Goal: Task Accomplishment & Management: Use online tool/utility

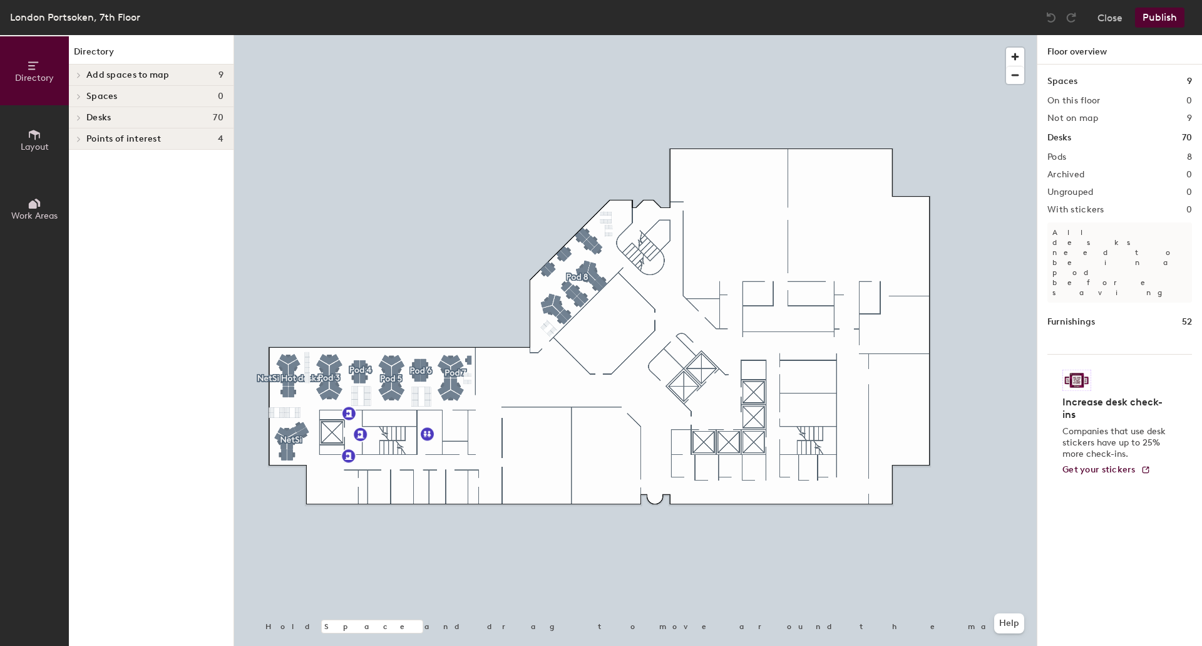
click at [78, 93] on div at bounding box center [77, 96] width 16 height 21
click at [81, 75] on icon at bounding box center [78, 75] width 5 height 6
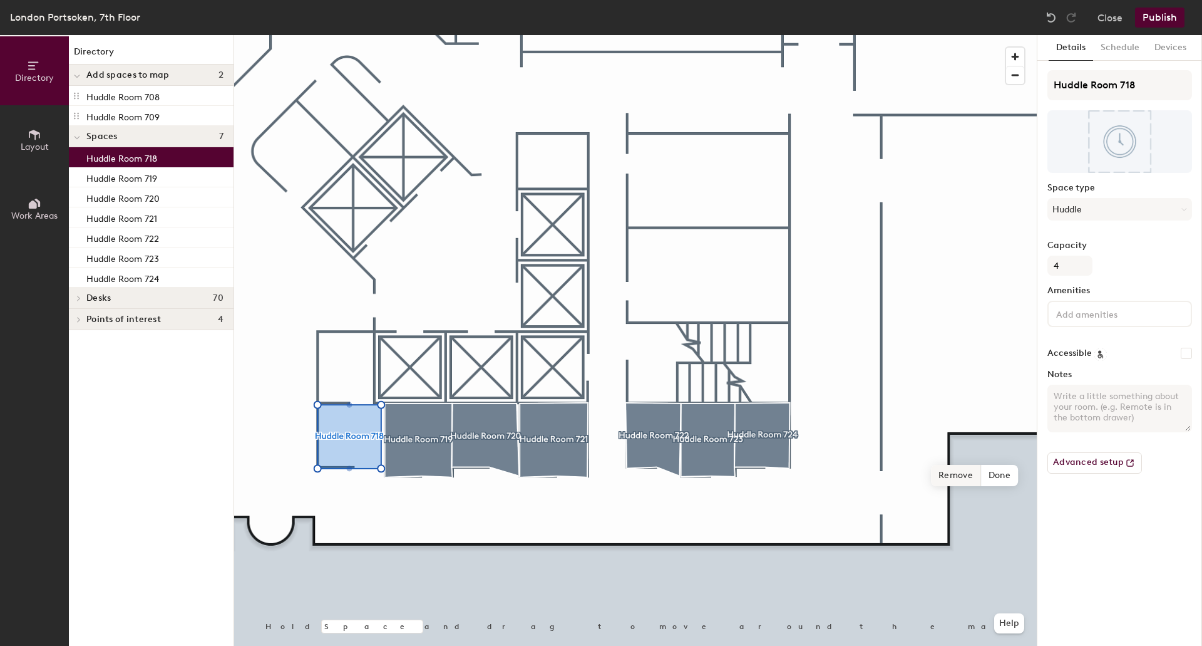
drag, startPoint x: 157, startPoint y: 133, endPoint x: 951, endPoint y: 460, distance: 858.0
click at [951, 460] on div "Hold Space and drag to move around the map. Help Remove Done" at bounding box center [635, 340] width 803 height 611
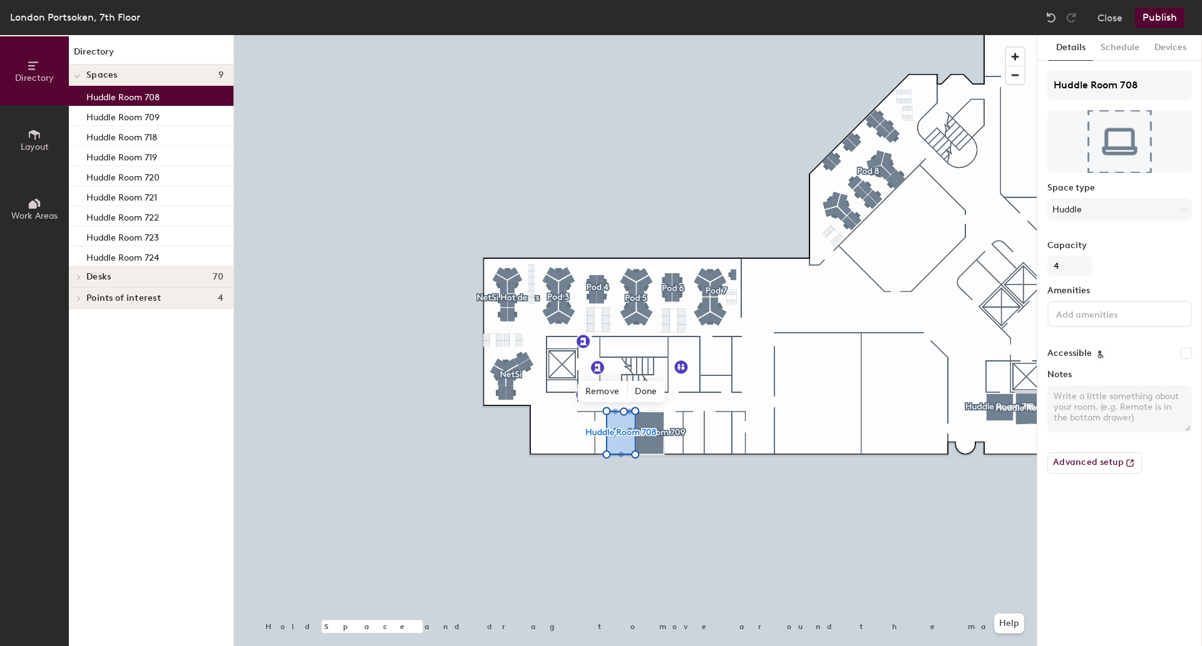
click at [1178, 15] on button "Publish" at bounding box center [1159, 18] width 49 height 20
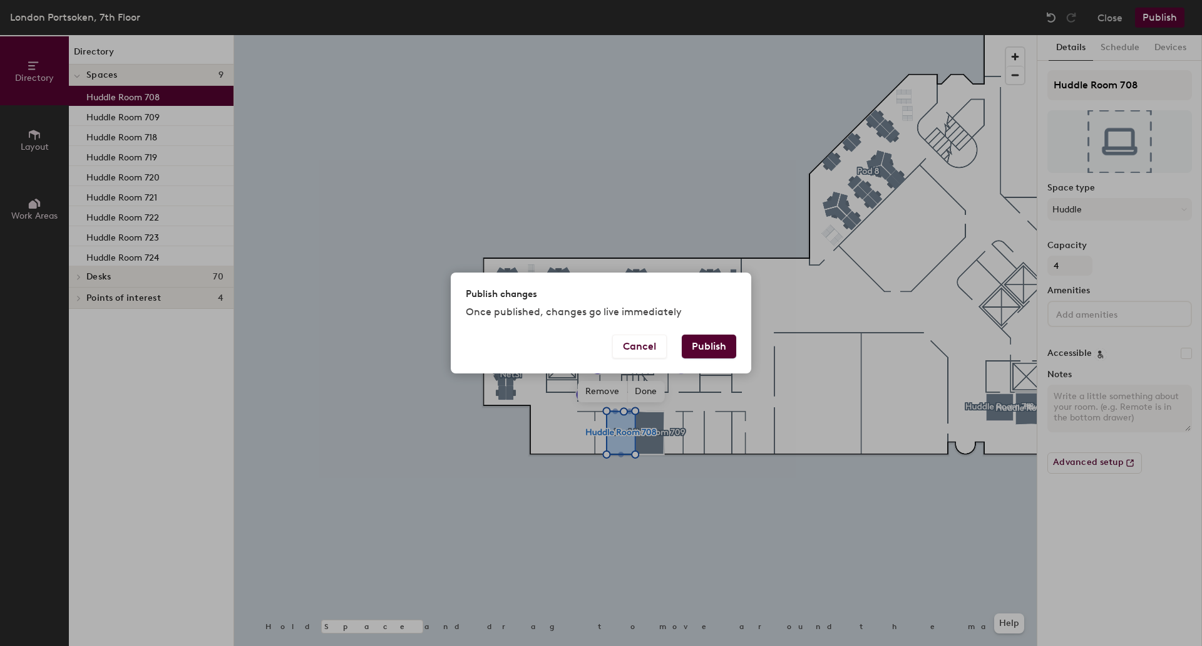
click at [705, 348] on button "Publish" at bounding box center [709, 346] width 54 height 24
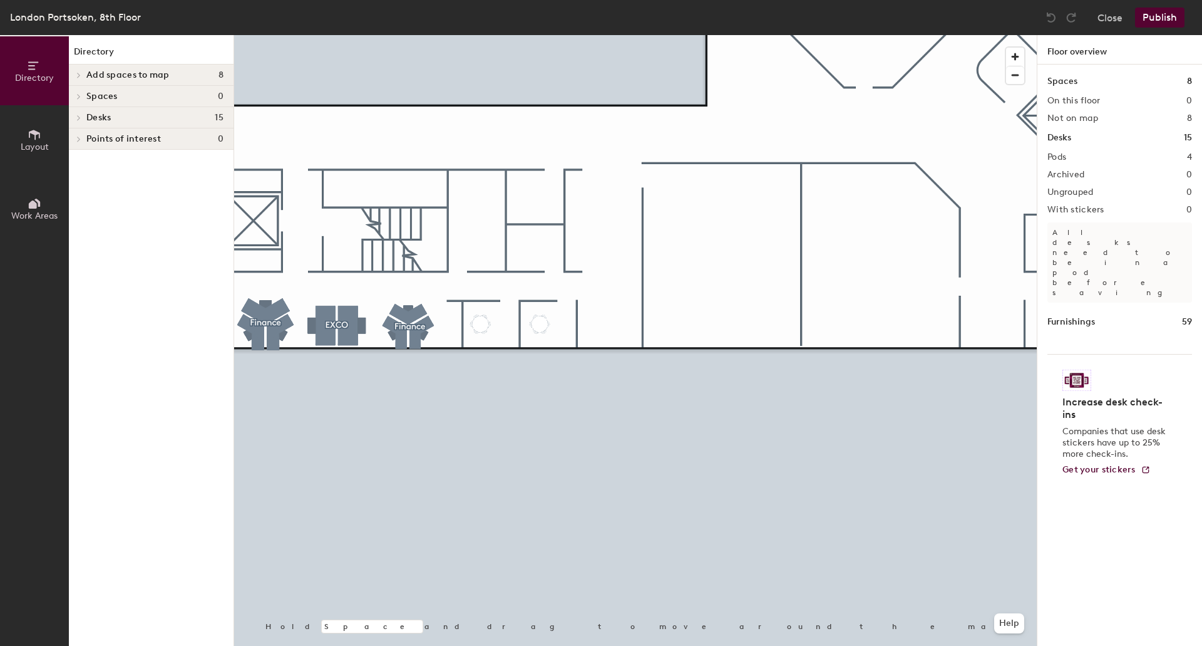
click at [83, 72] on span at bounding box center [78, 75] width 11 height 6
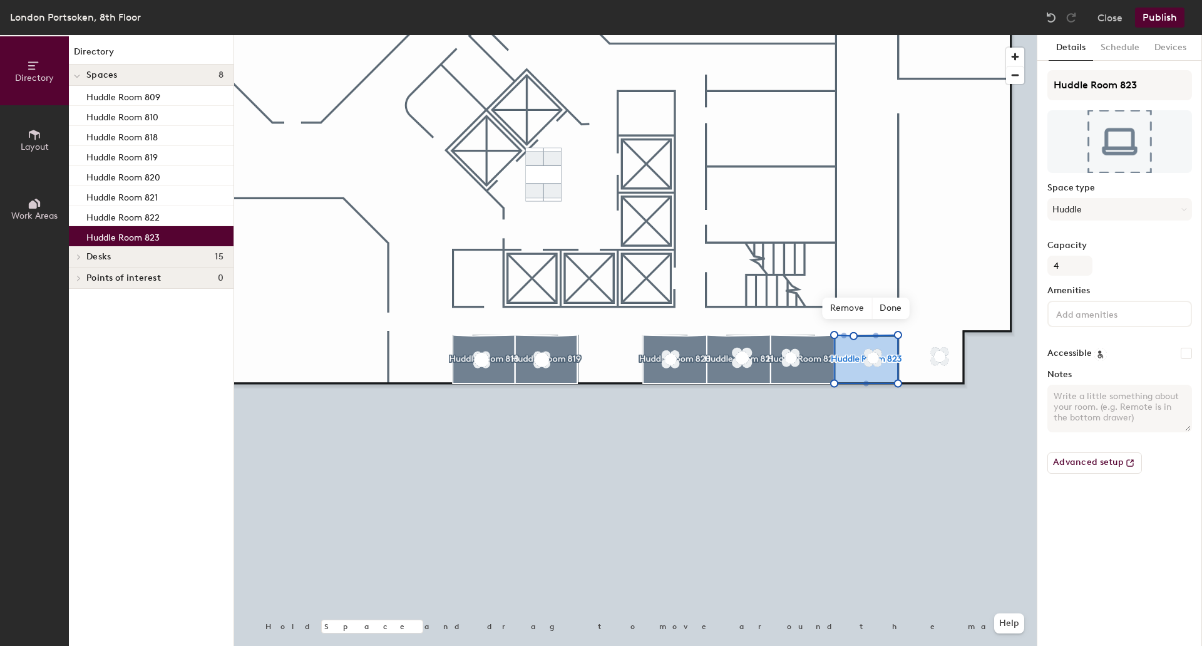
click at [1171, 11] on button "Publish" at bounding box center [1159, 18] width 49 height 20
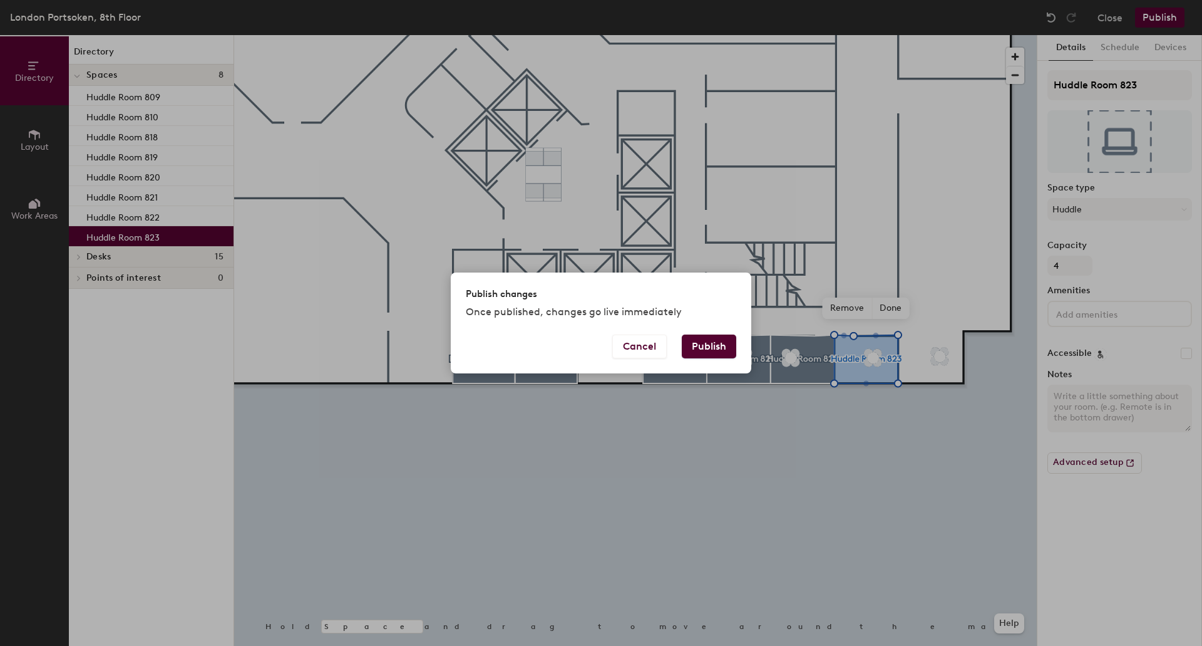
click at [721, 345] on button "Publish" at bounding box center [709, 346] width 54 height 24
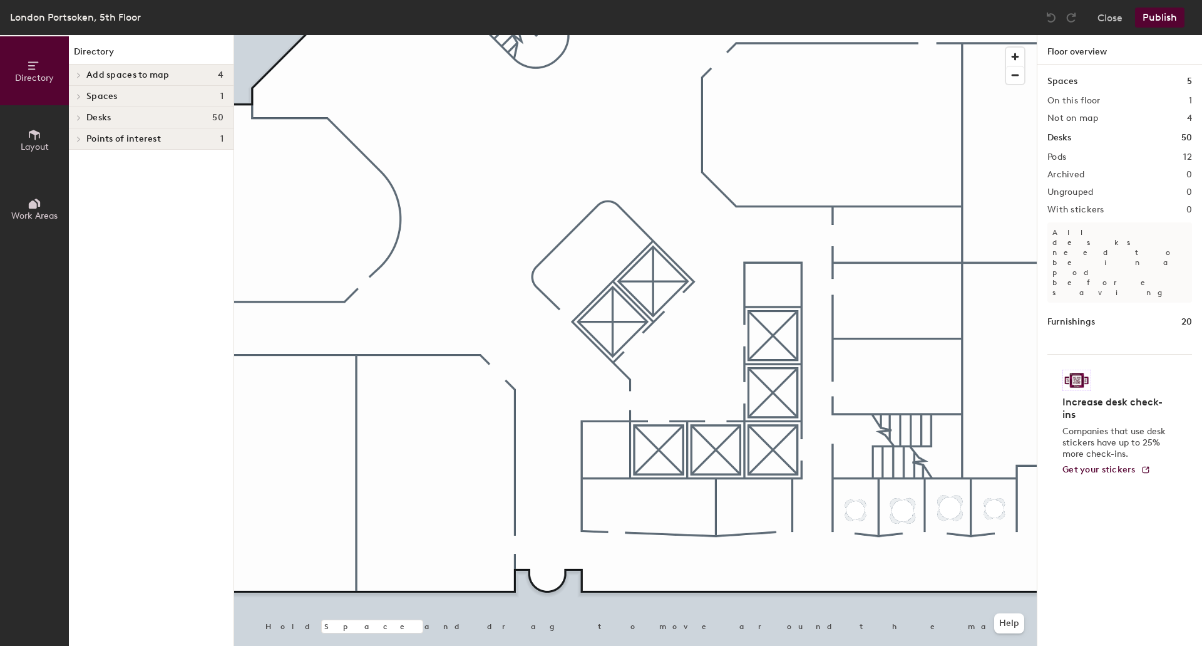
click at [145, 66] on div "Add spaces to map 4" at bounding box center [151, 74] width 165 height 21
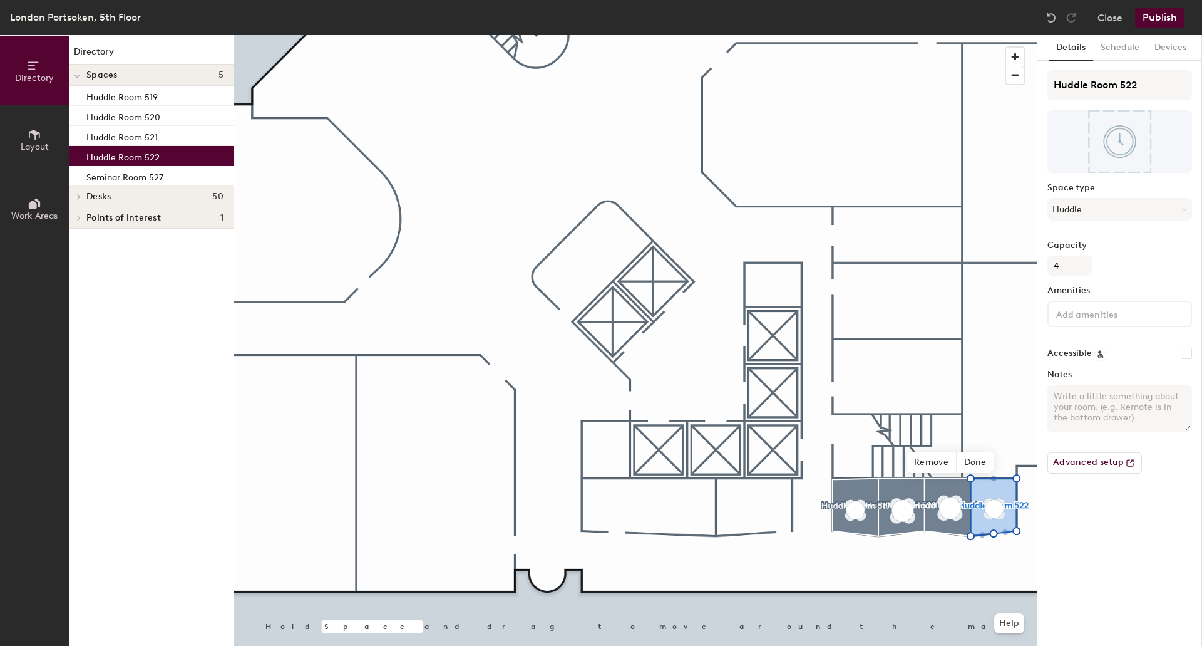
click at [1166, 21] on button "Publish" at bounding box center [1159, 18] width 49 height 20
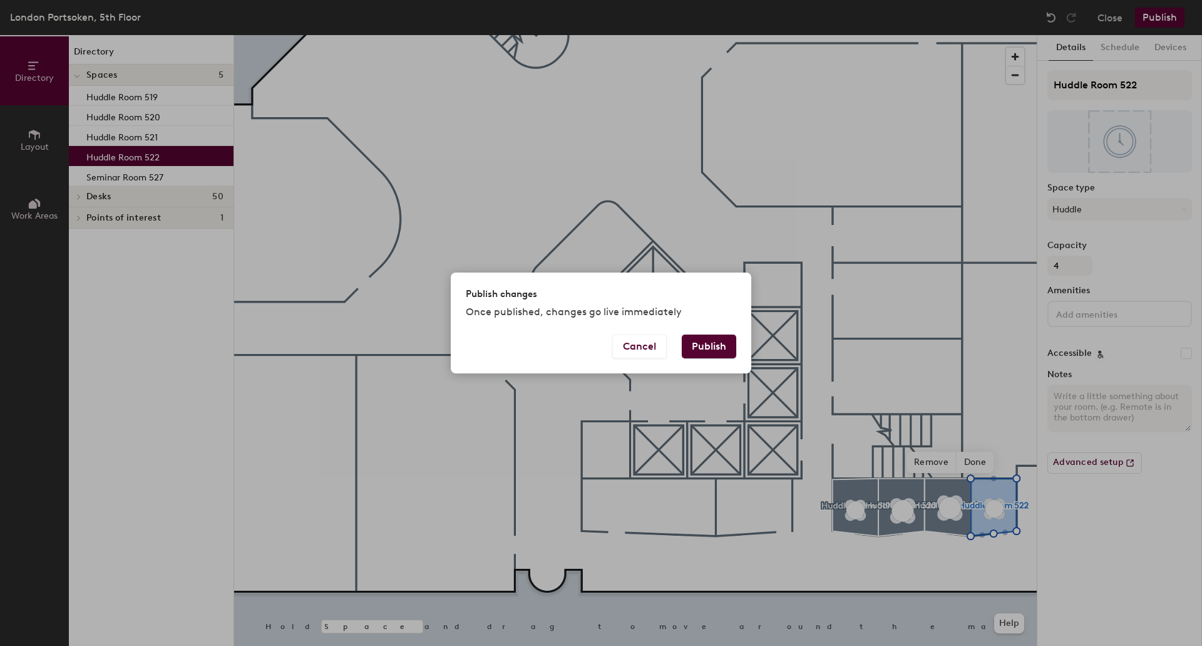
click at [693, 353] on button "Publish" at bounding box center [709, 346] width 54 height 24
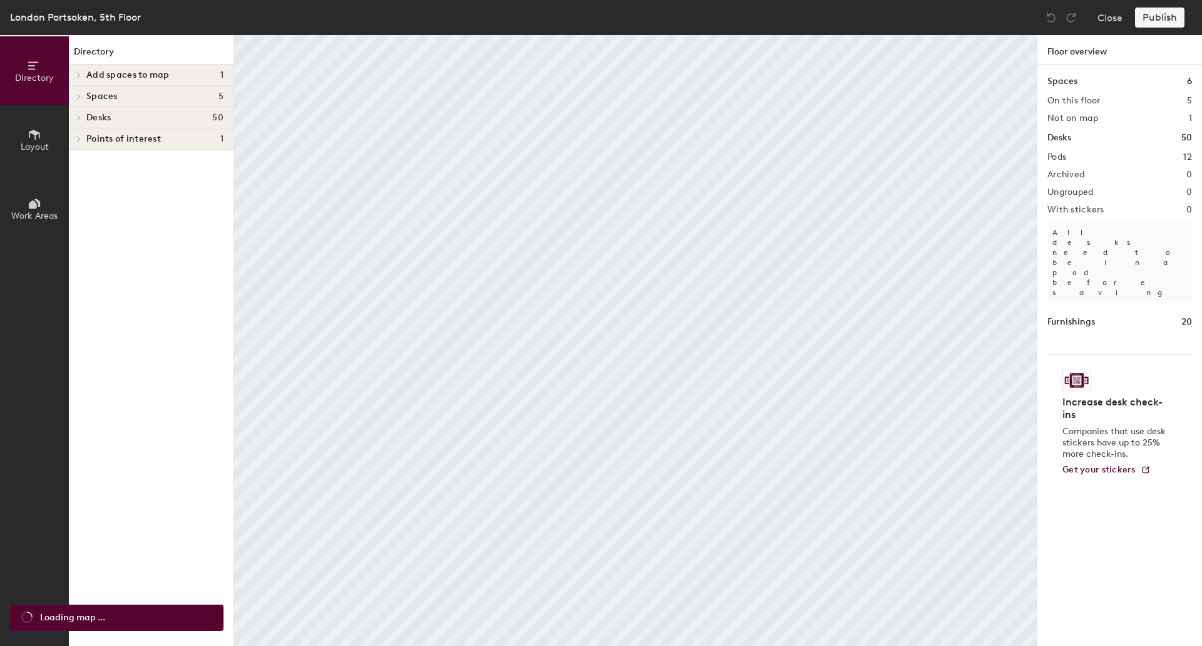
click at [80, 75] on icon at bounding box center [78, 75] width 5 height 6
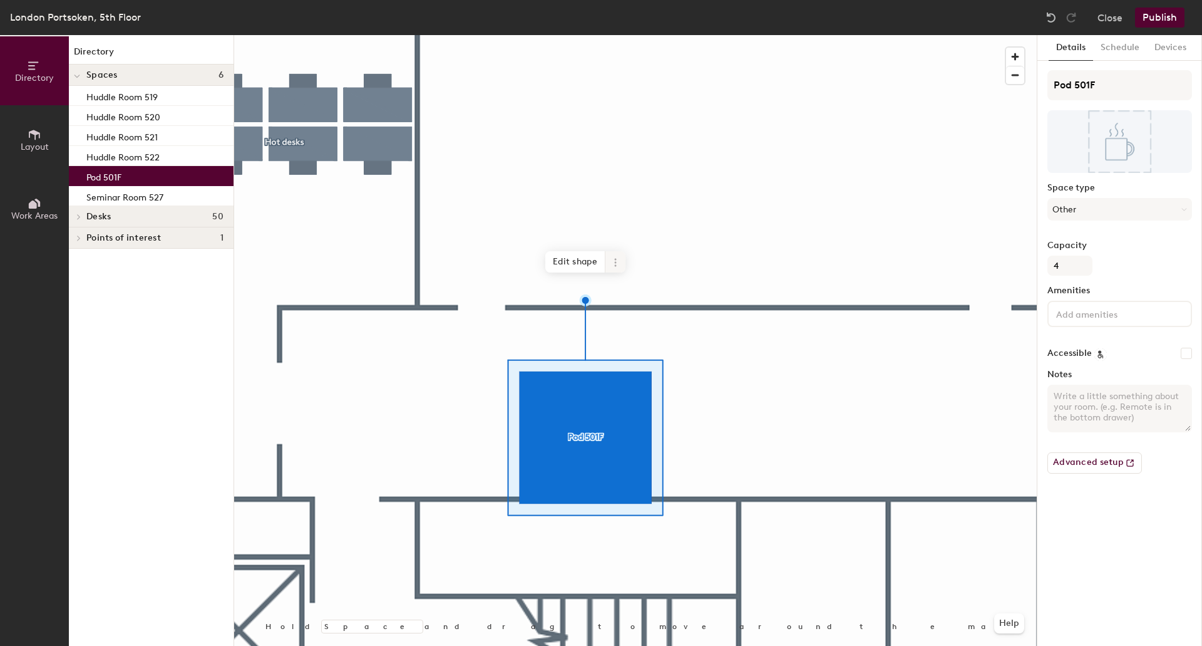
click at [612, 261] on icon at bounding box center [616, 262] width 10 height 10
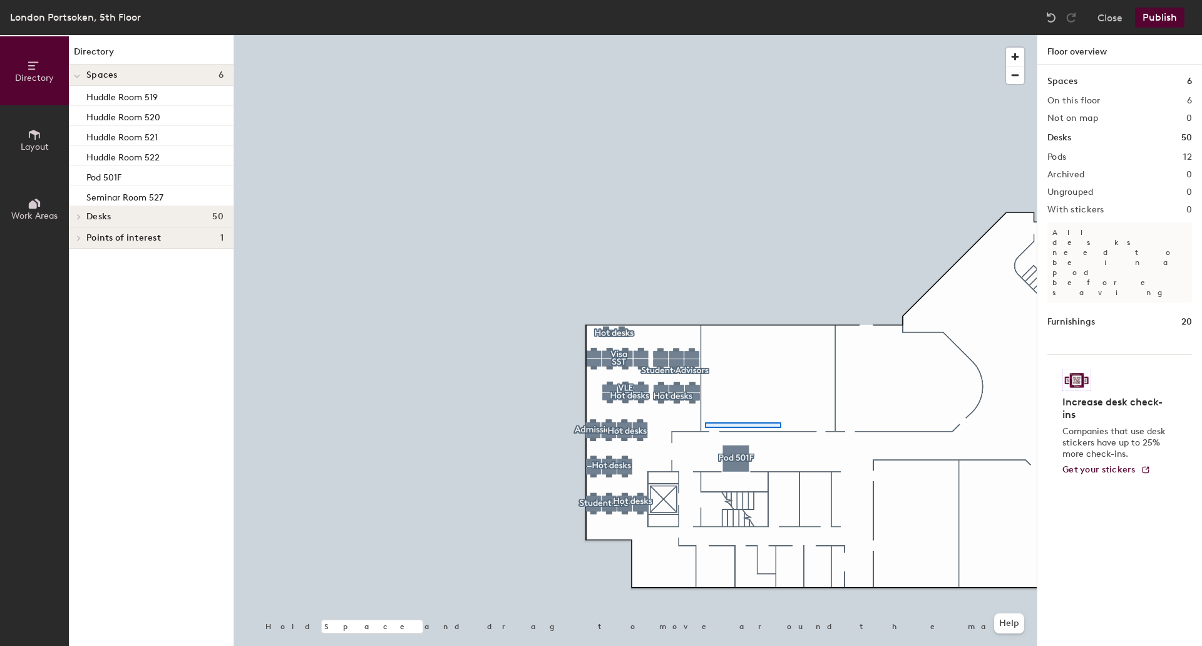
click at [704, 35] on div at bounding box center [635, 35] width 803 height 0
click at [722, 35] on div at bounding box center [635, 35] width 803 height 0
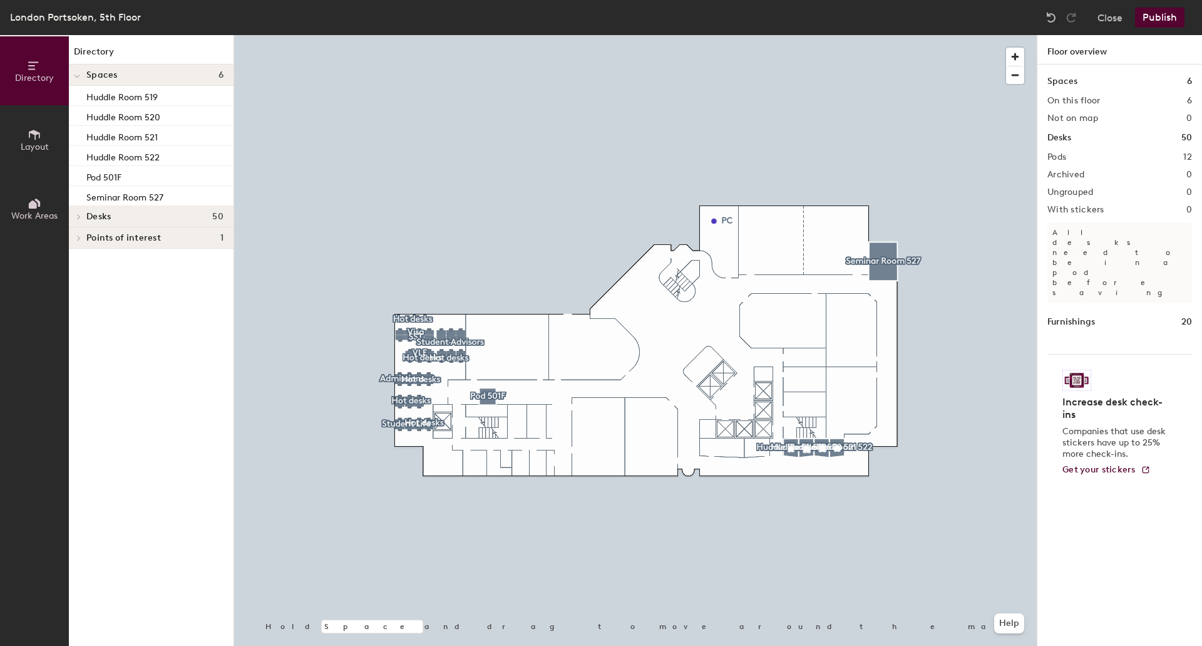
click at [1162, 19] on button "Publish" at bounding box center [1159, 18] width 49 height 20
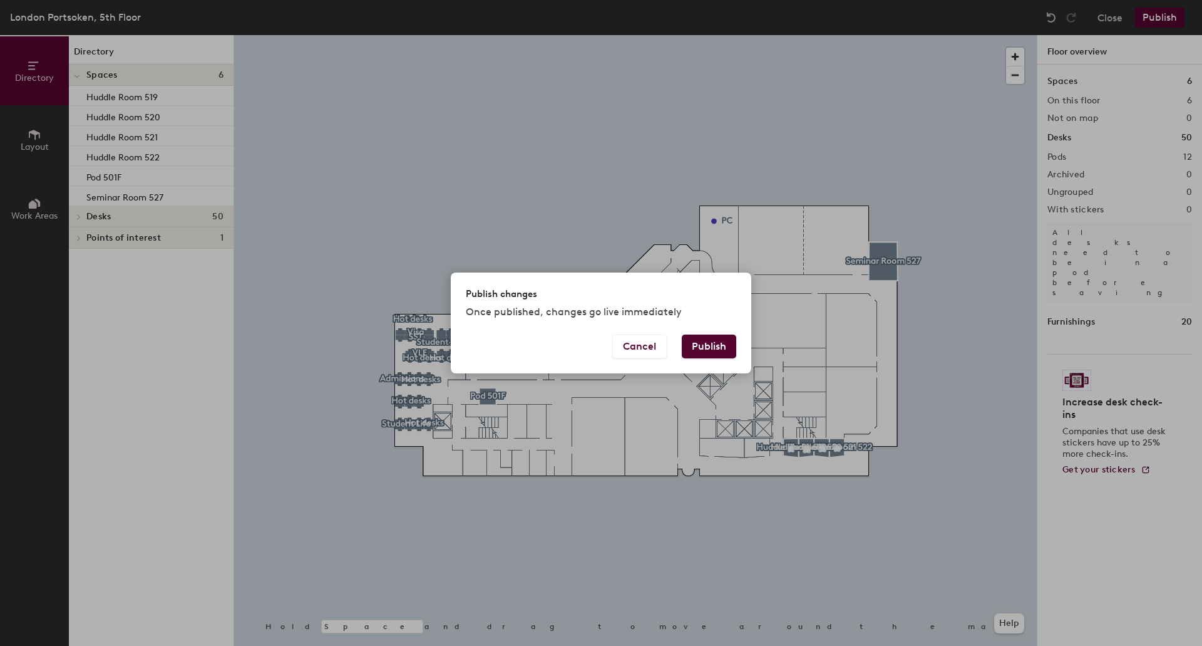
click at [717, 351] on button "Publish" at bounding box center [709, 346] width 54 height 24
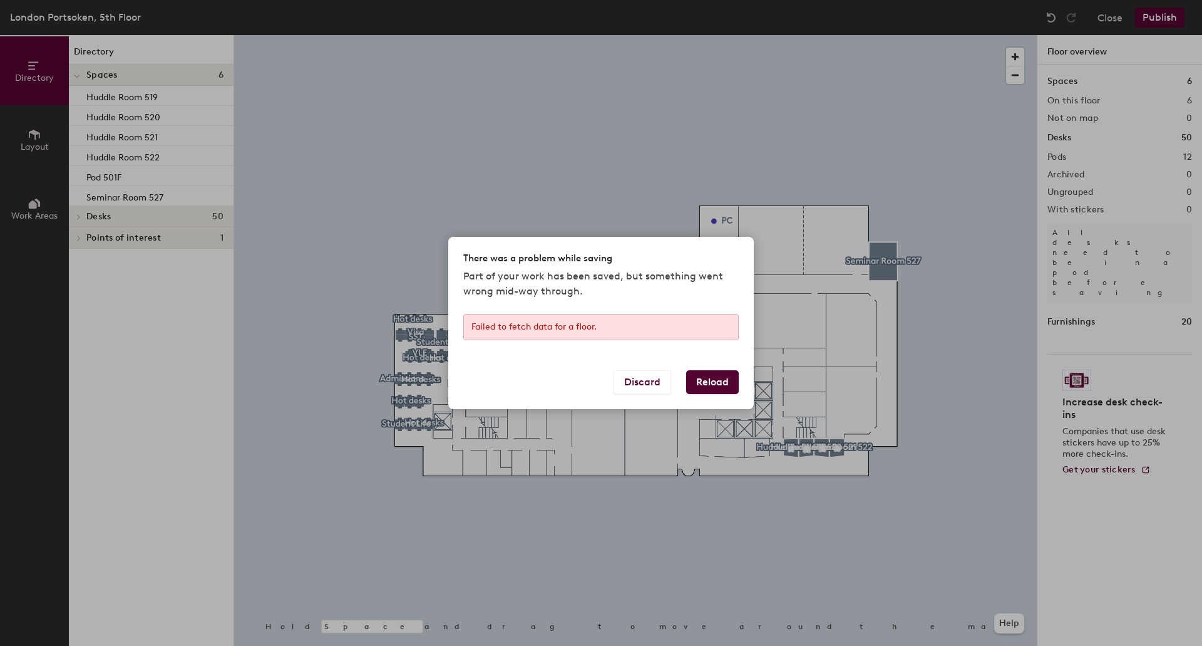
click at [706, 379] on button "Reload" at bounding box center [712, 382] width 53 height 24
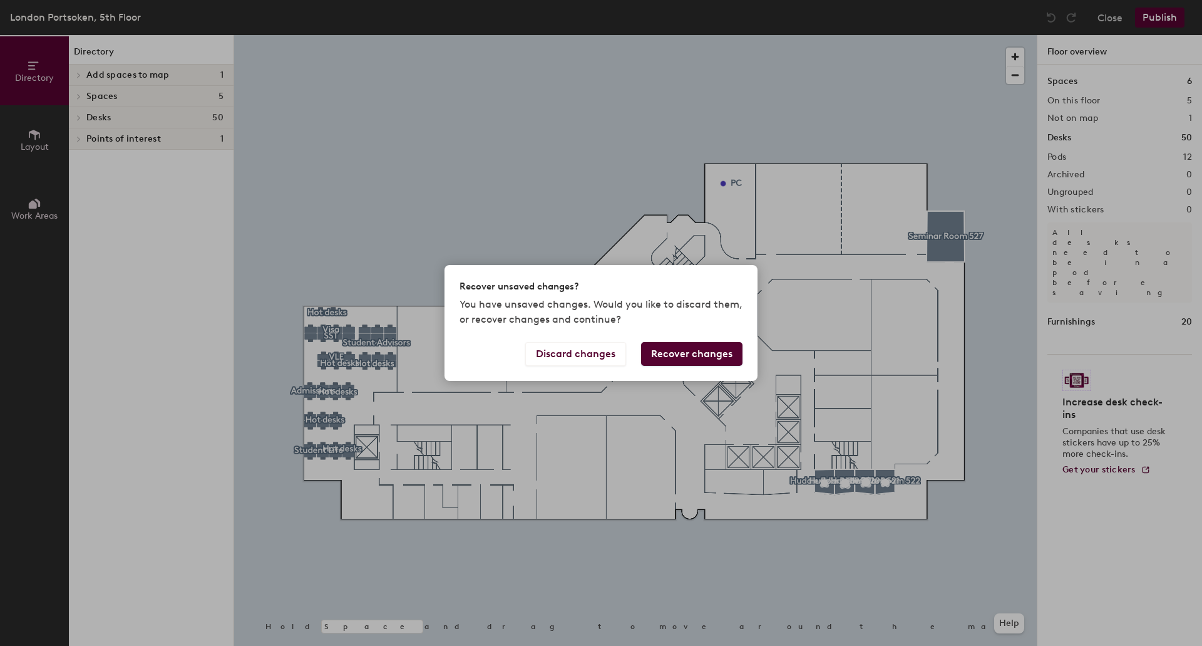
click at [697, 357] on button "Recover changes" at bounding box center [691, 354] width 101 height 24
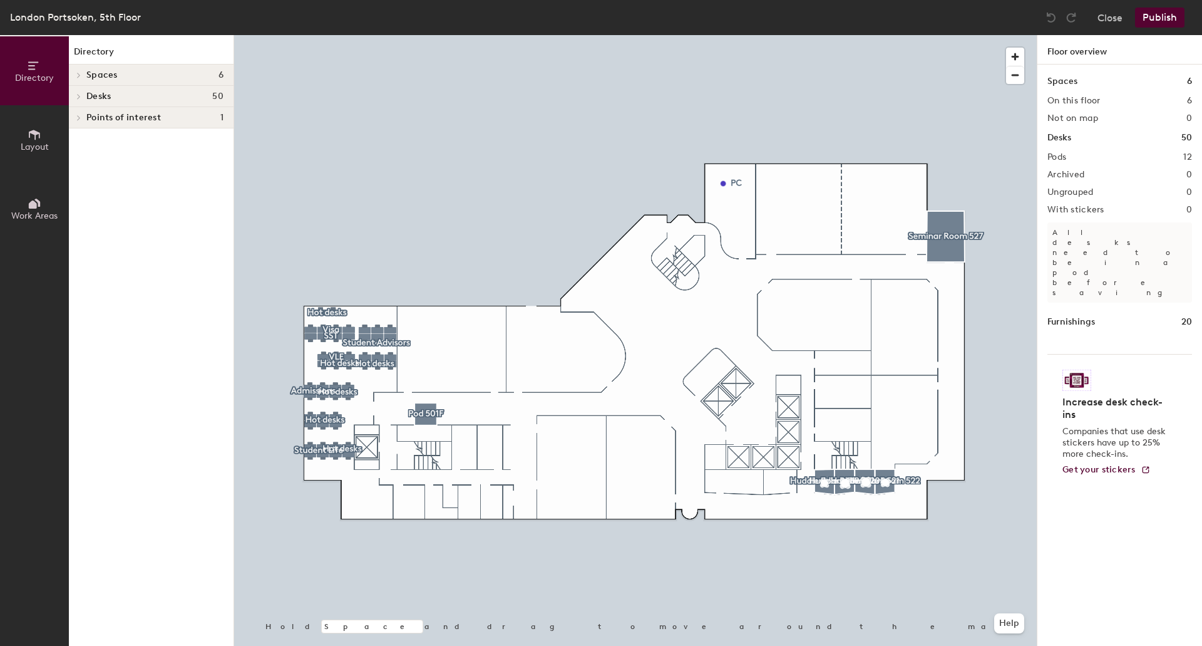
click at [1169, 14] on button "Publish" at bounding box center [1159, 18] width 49 height 20
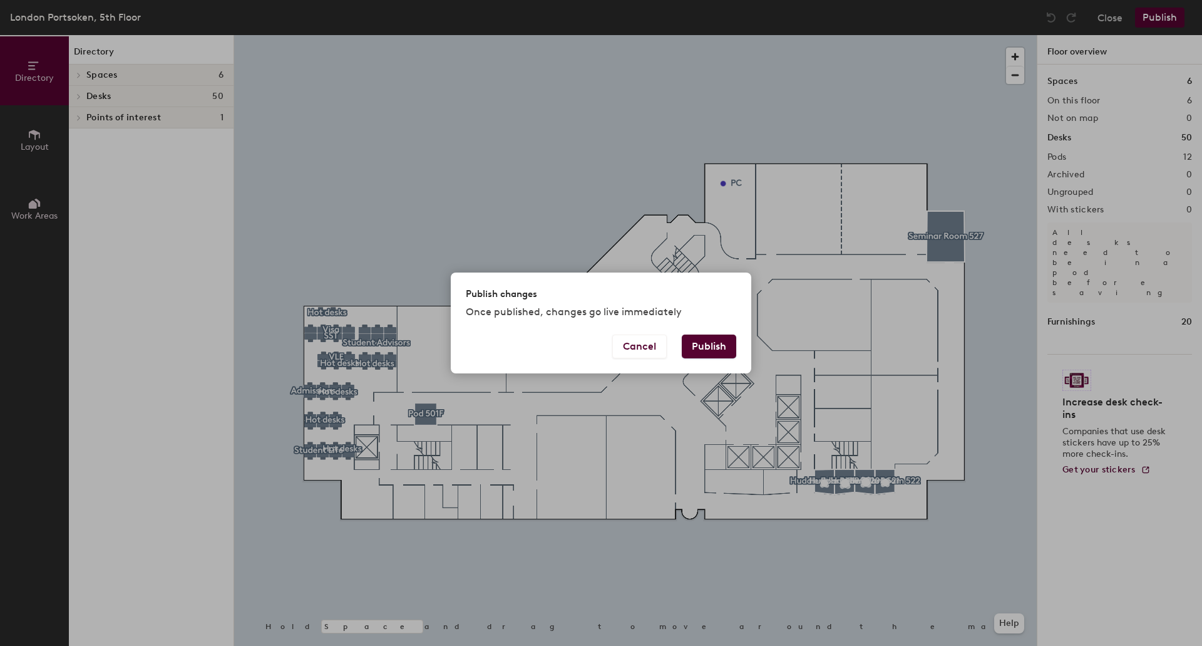
click at [711, 341] on button "Publish" at bounding box center [709, 346] width 54 height 24
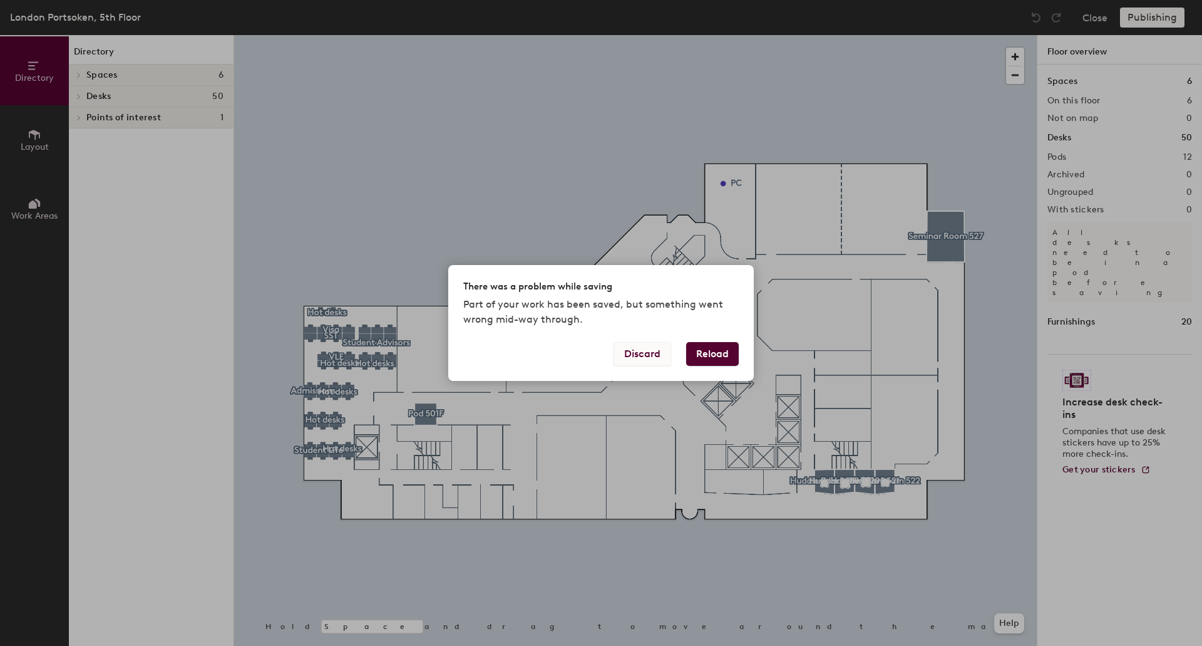
click at [640, 354] on button "Discard" at bounding box center [643, 354] width 58 height 24
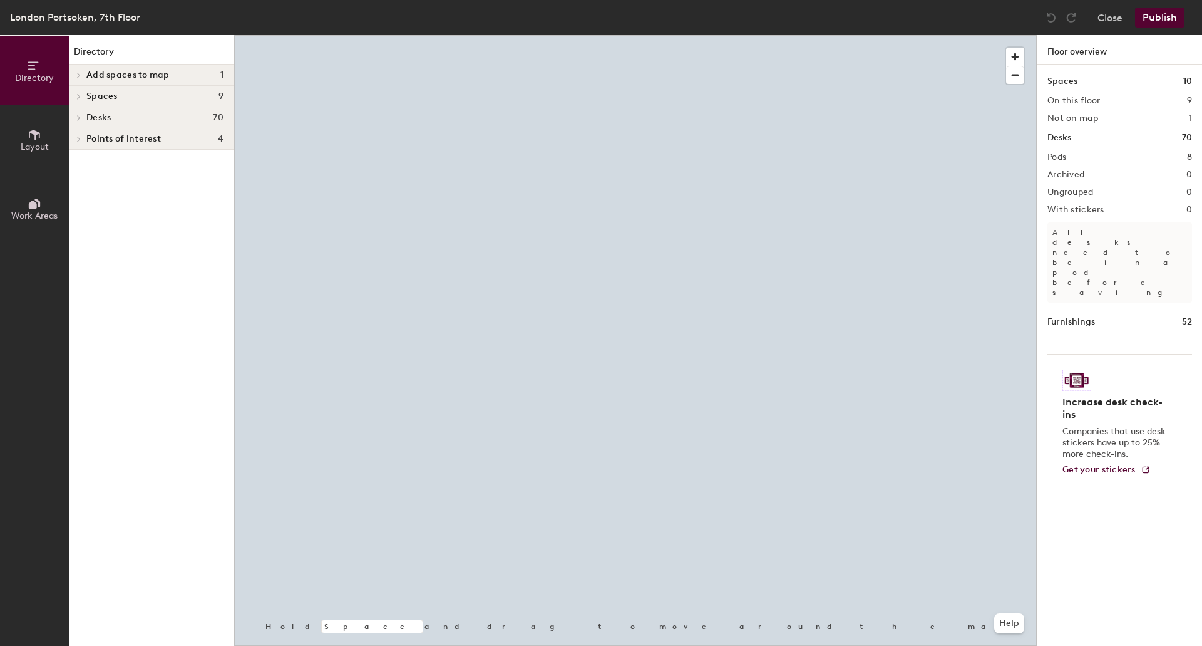
click at [78, 75] on icon at bounding box center [78, 75] width 5 height 6
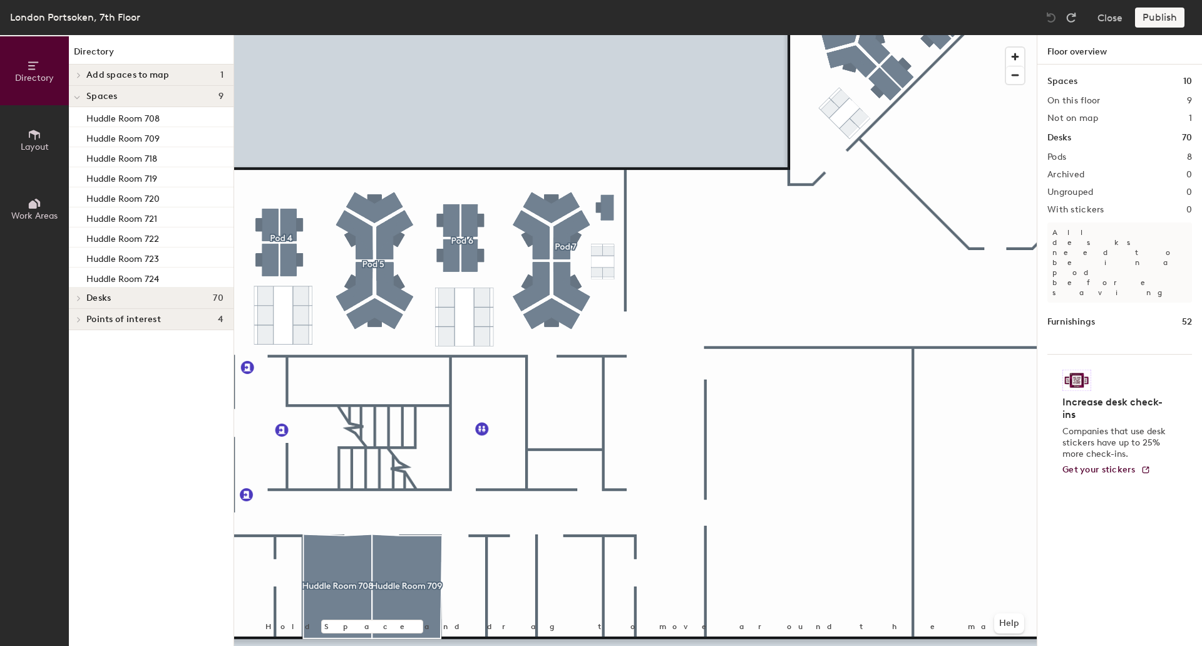
click at [81, 293] on div at bounding box center [77, 297] width 16 height 21
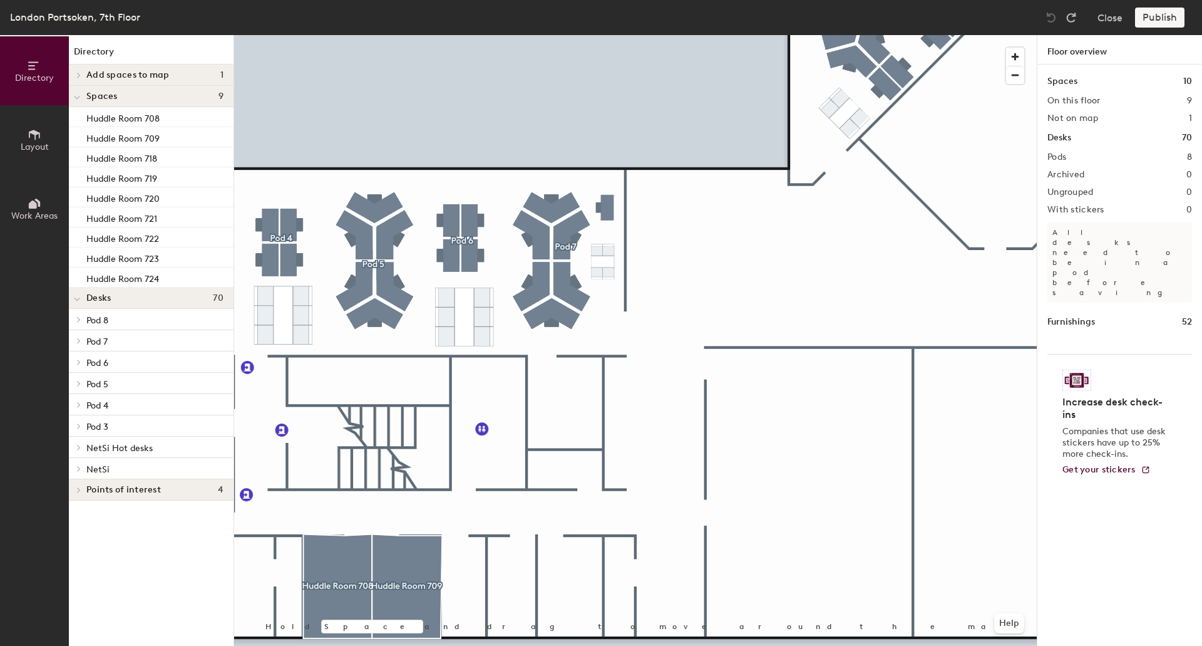
click at [116, 301] on h4 "Desks 70" at bounding box center [154, 298] width 137 height 10
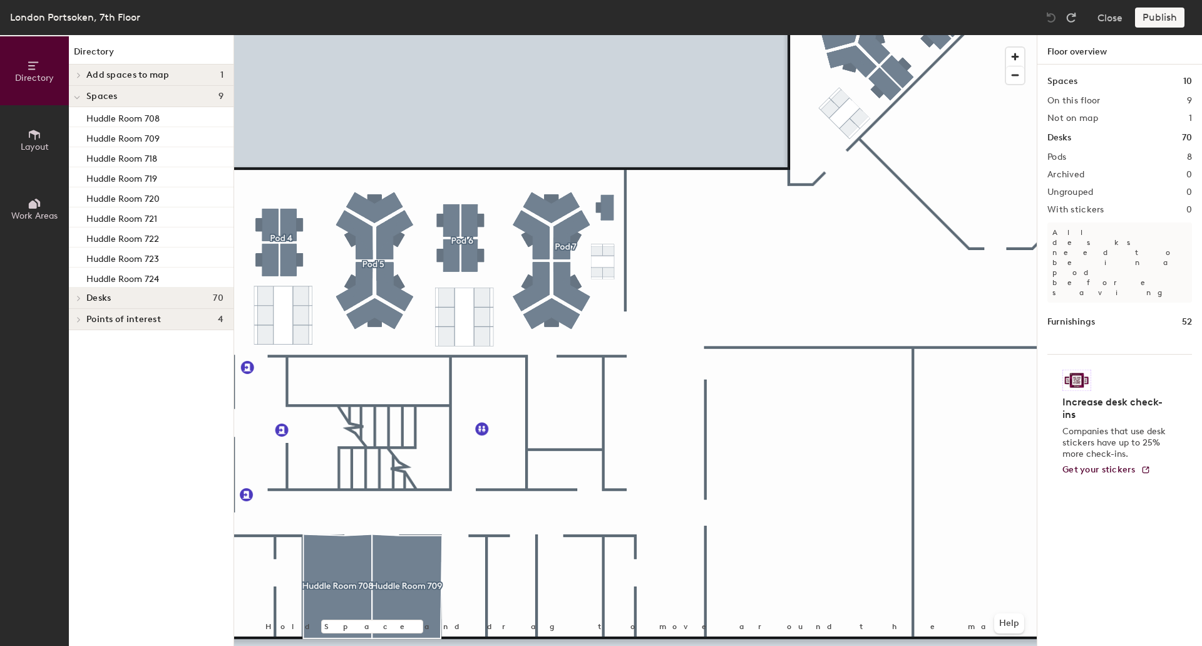
click at [116, 301] on h4 "Desks 70" at bounding box center [154, 298] width 137 height 10
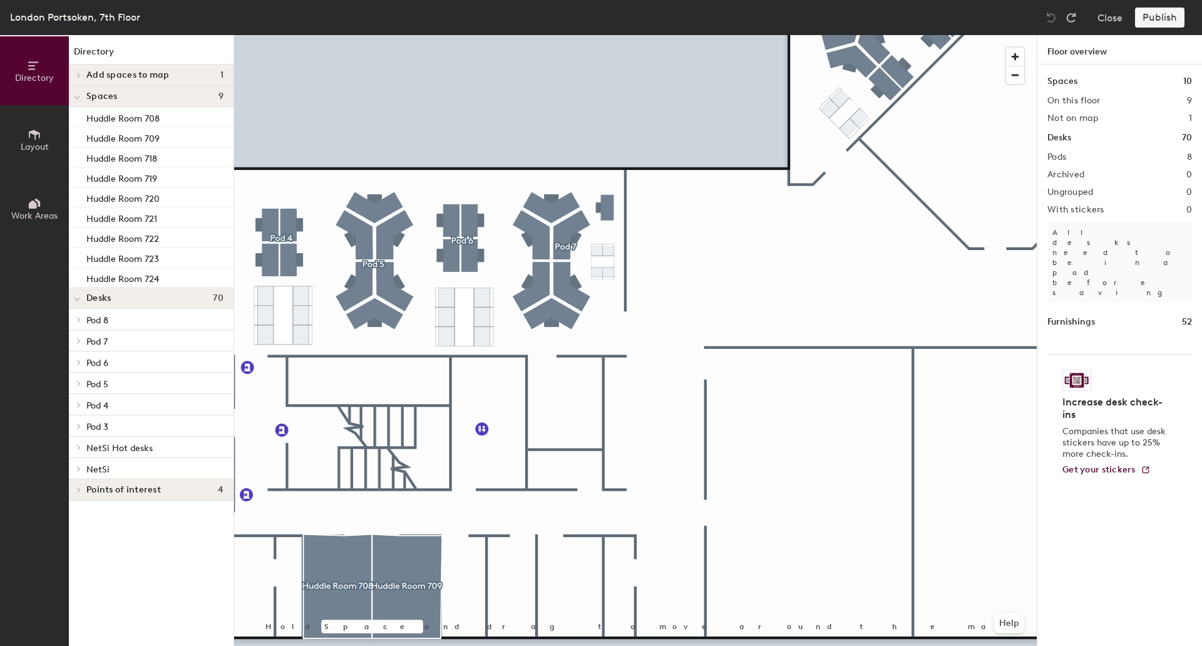
click at [80, 486] on div at bounding box center [77, 489] width 16 height 21
click at [78, 317] on icon at bounding box center [79, 319] width 3 height 5
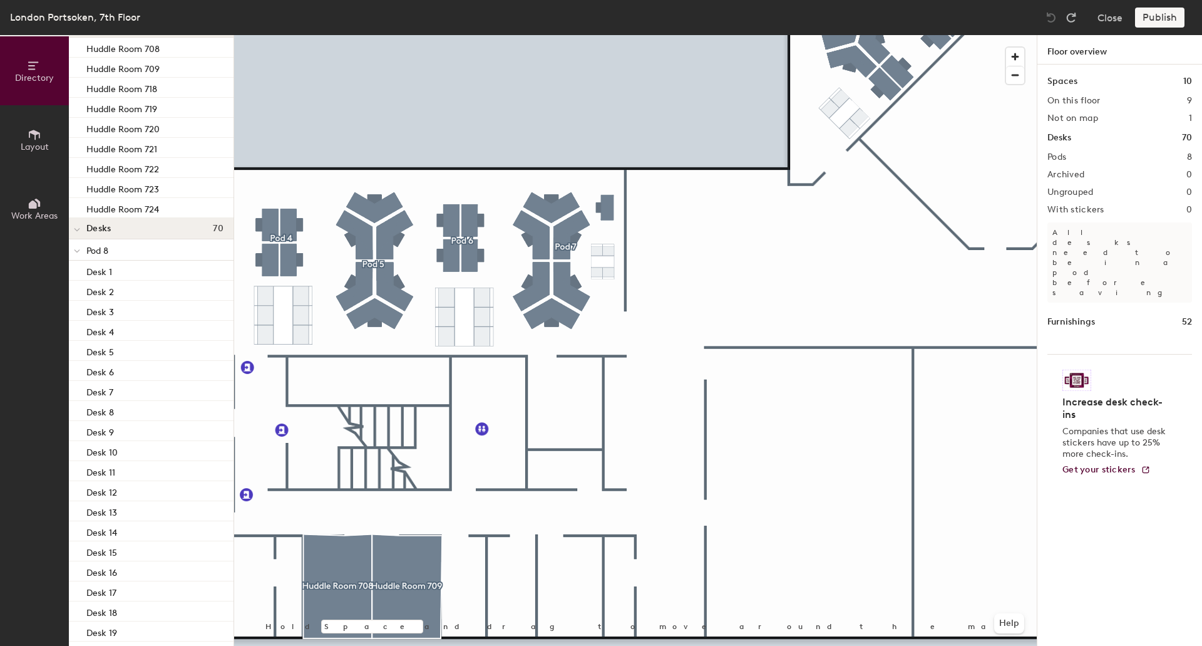
scroll to position [70, 0]
click at [75, 251] on icon at bounding box center [77, 250] width 6 height 5
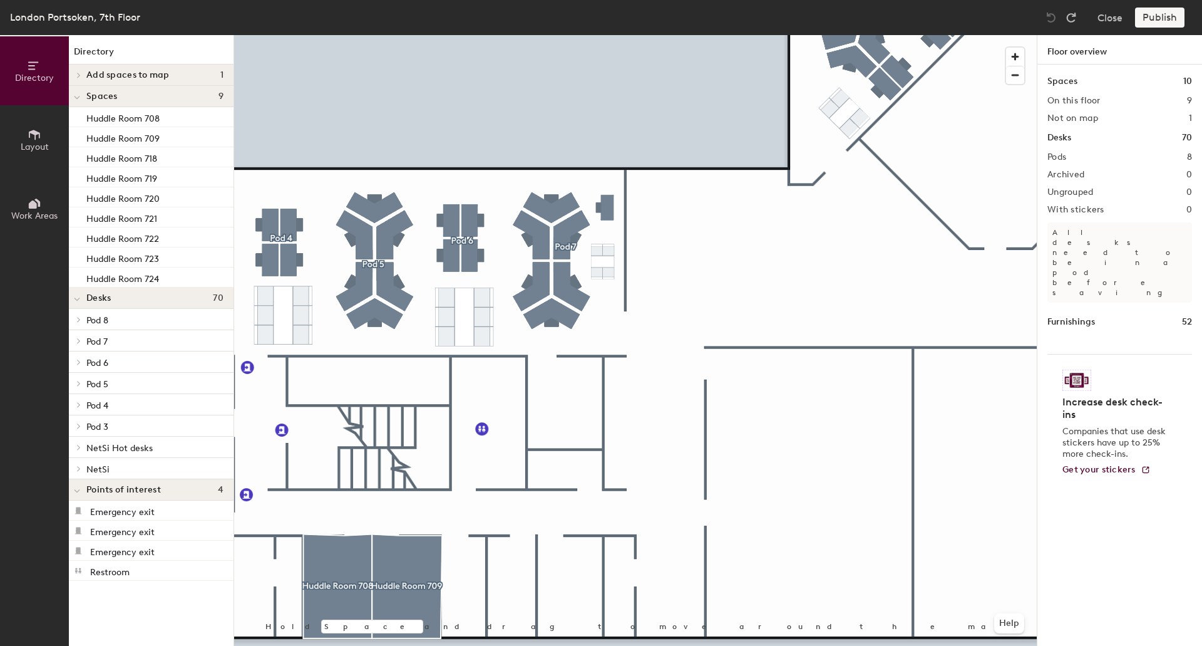
click at [101, 324] on span "Pod 8" at bounding box center [97, 320] width 22 height 11
click at [78, 298] on icon at bounding box center [77, 299] width 6 height 5
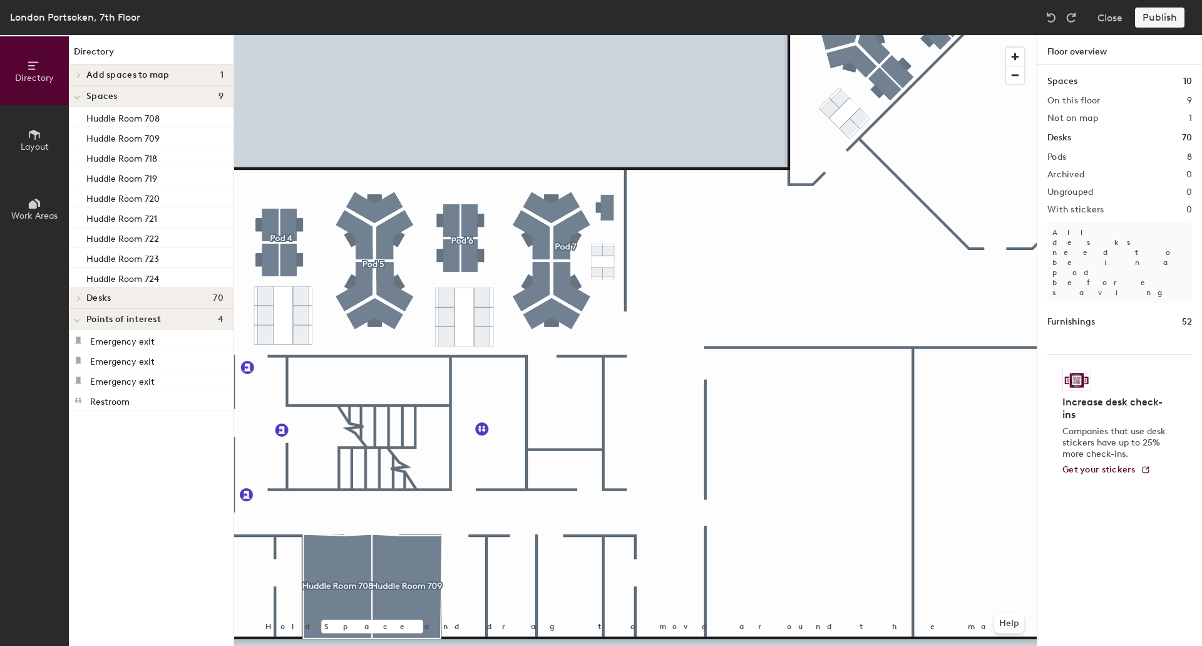
click at [76, 76] on icon at bounding box center [78, 75] width 5 height 6
click at [111, 97] on p "Pod 706A" at bounding box center [105, 95] width 38 height 14
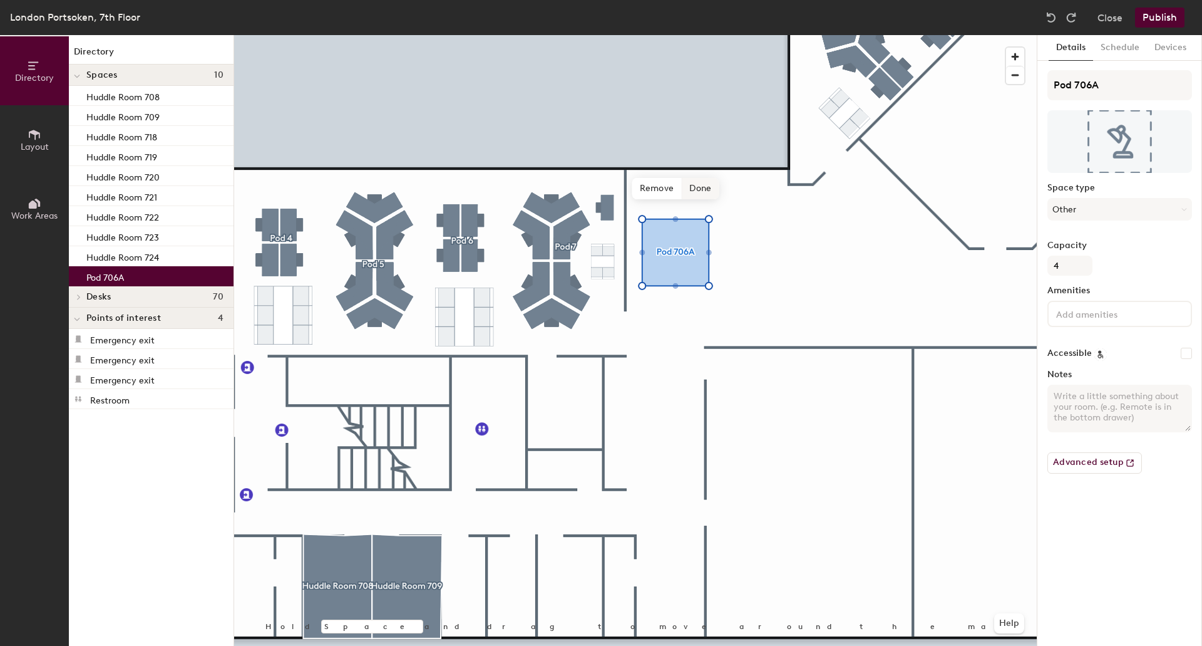
click at [699, 196] on span "Done" at bounding box center [700, 188] width 37 height 21
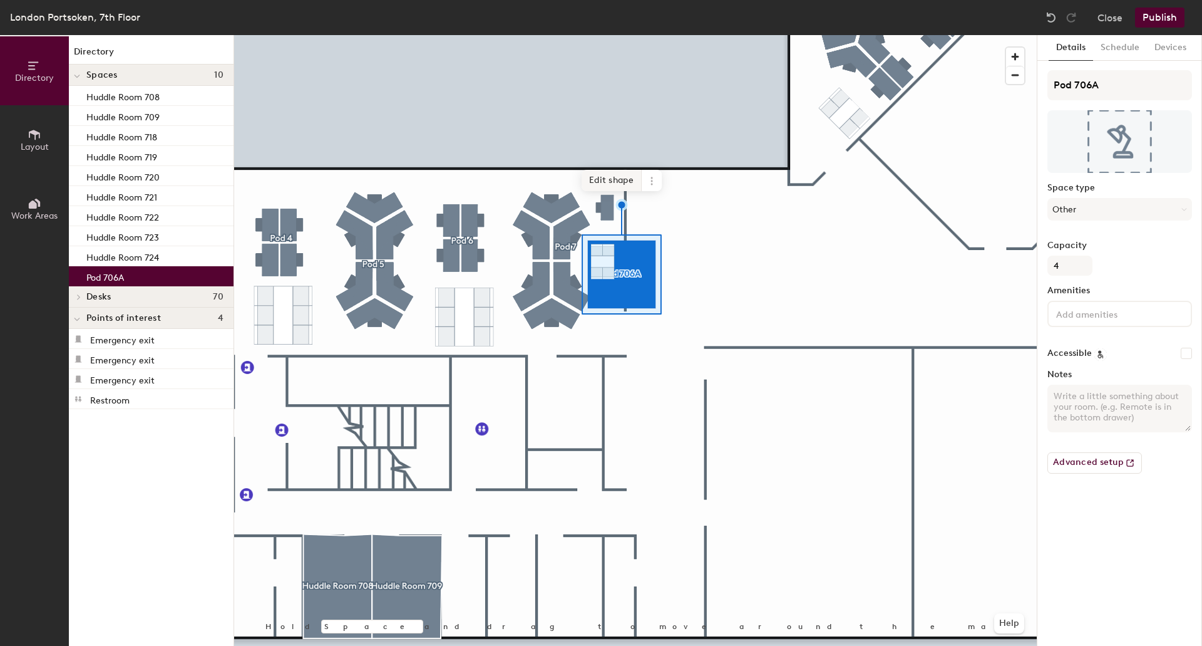
click at [609, 183] on span "Edit shape" at bounding box center [612, 180] width 60 height 21
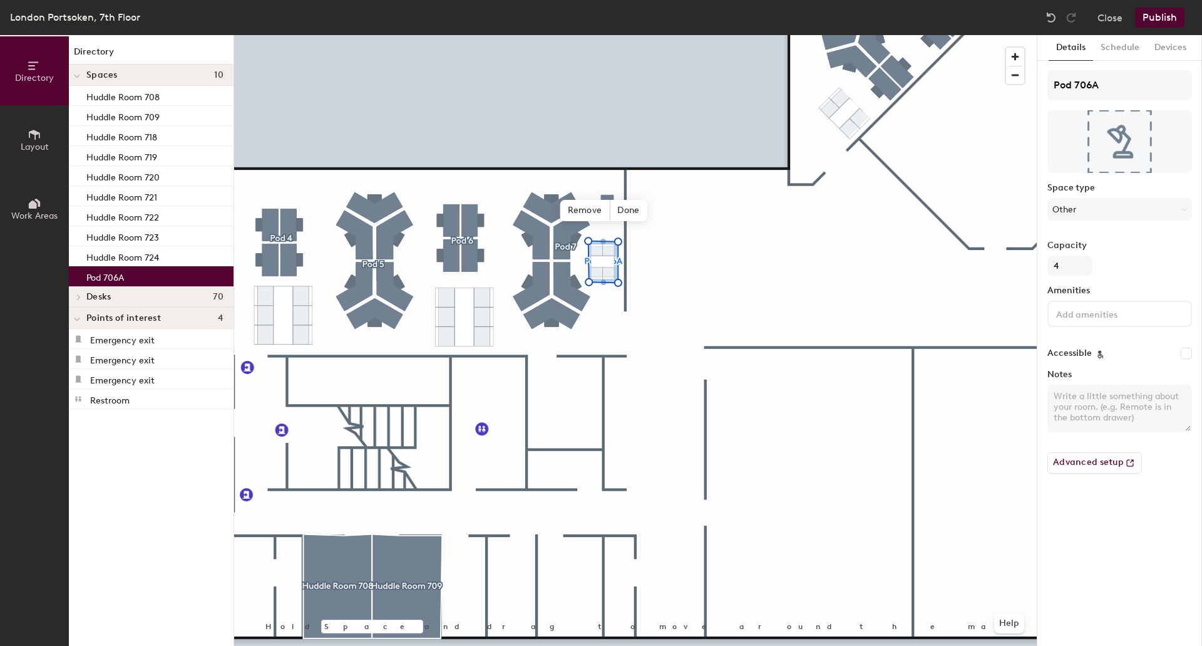
click at [1162, 14] on button "Publish" at bounding box center [1159, 18] width 49 height 20
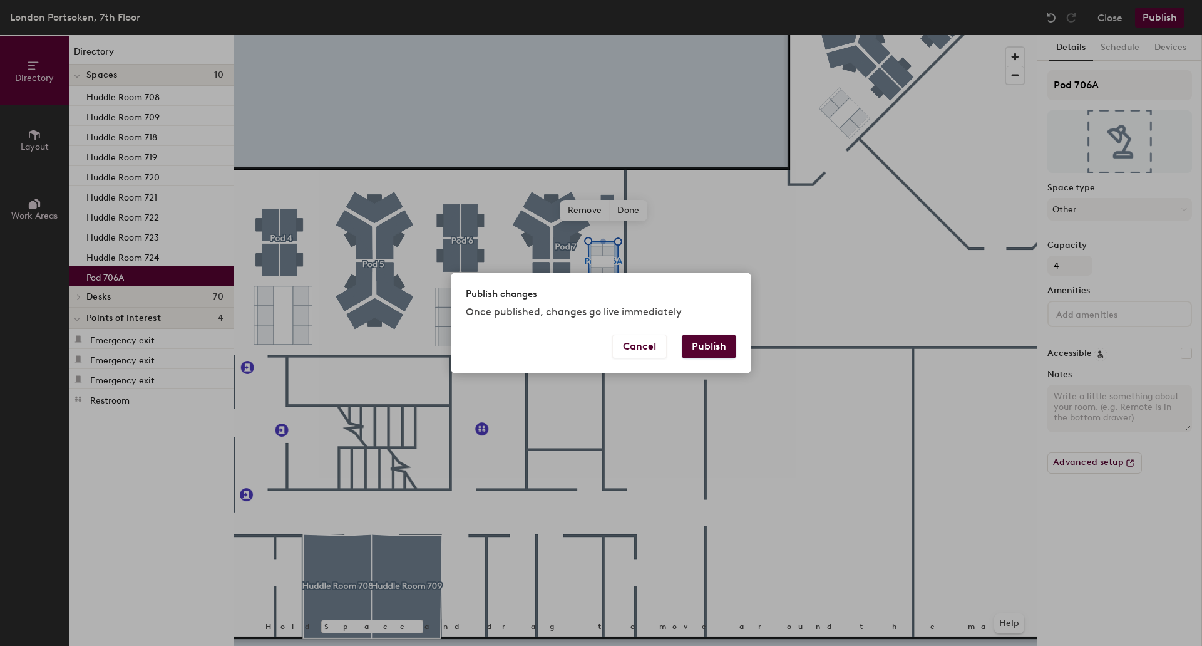
click at [722, 348] on button "Publish" at bounding box center [709, 346] width 54 height 24
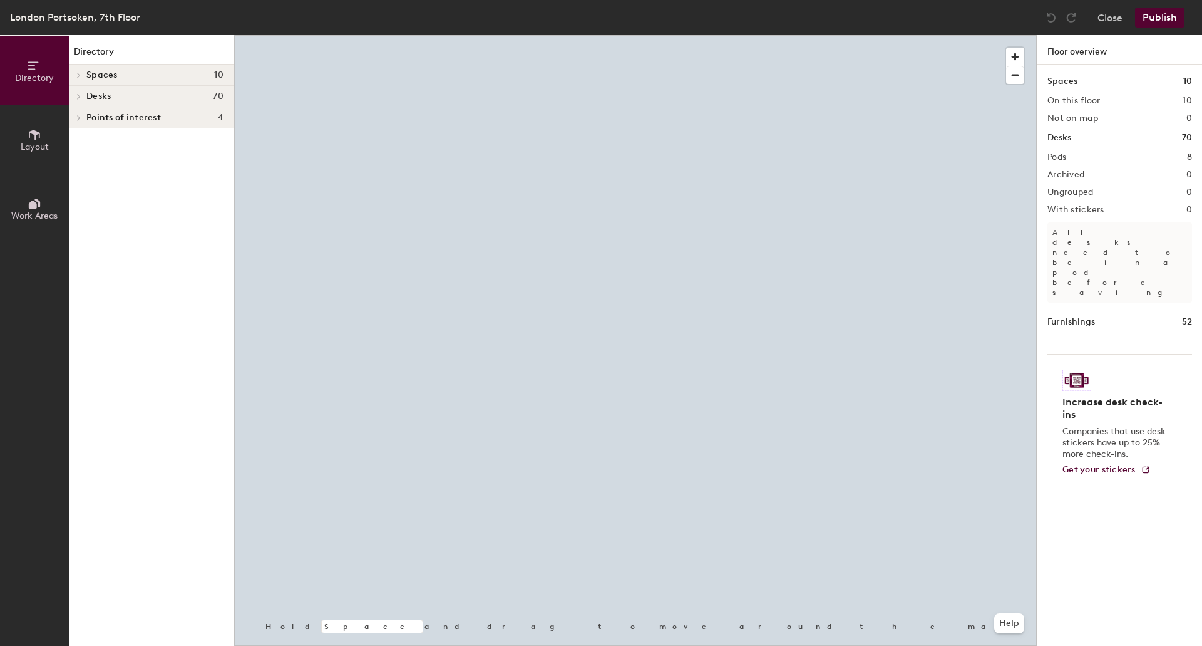
click at [77, 77] on icon at bounding box center [78, 75] width 5 height 6
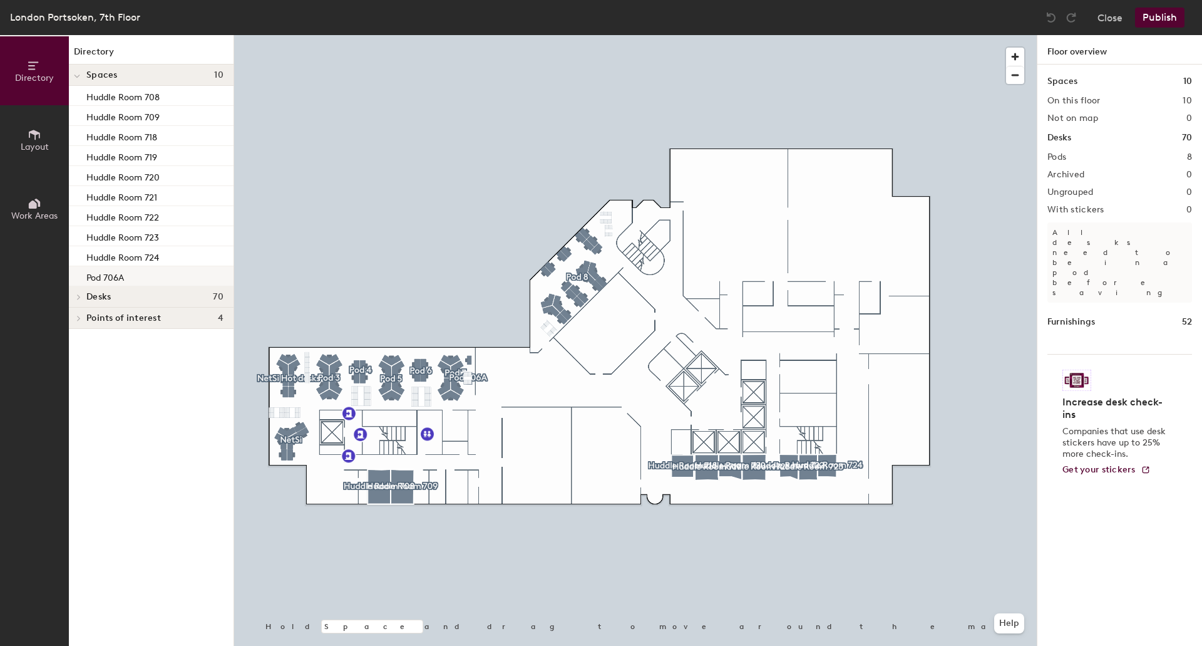
click at [121, 277] on p "Pod 706A" at bounding box center [105, 276] width 38 height 14
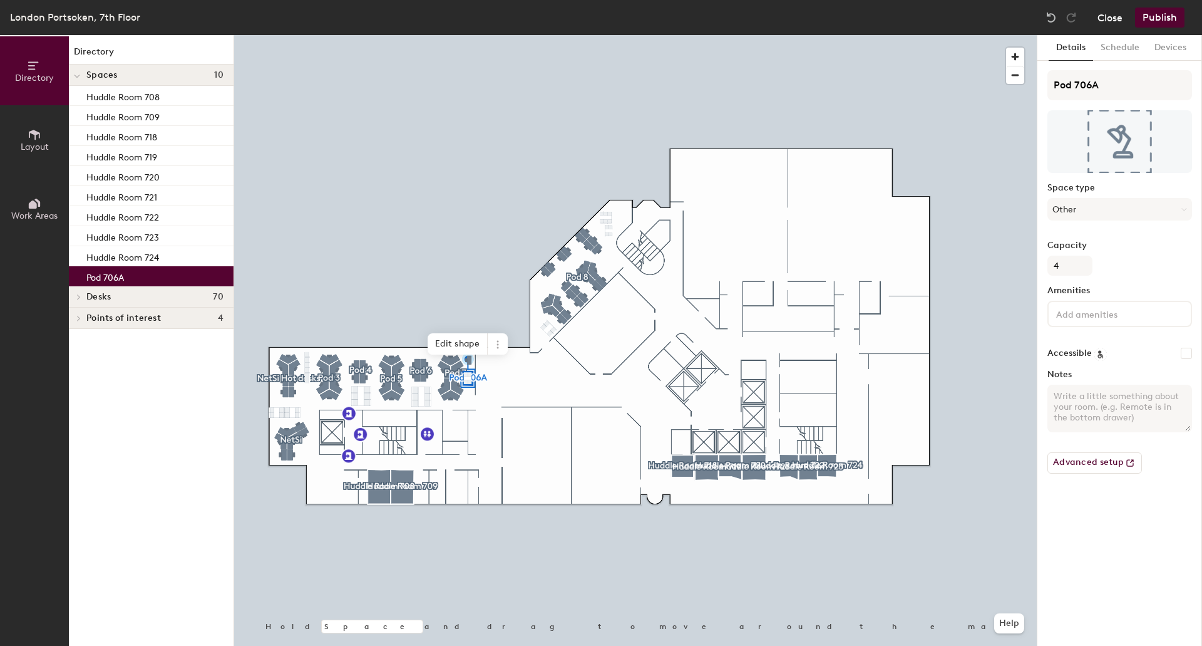
click at [1123, 21] on button "Close" at bounding box center [1110, 18] width 25 height 20
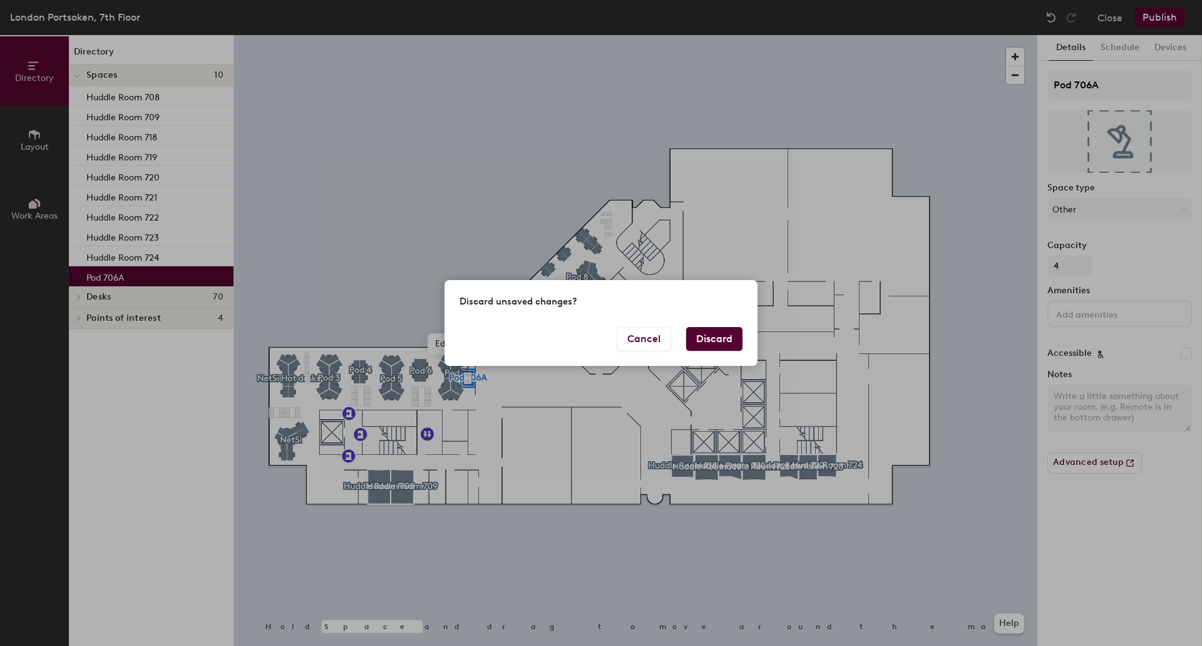
click at [705, 340] on button "Discard" at bounding box center [714, 339] width 56 height 24
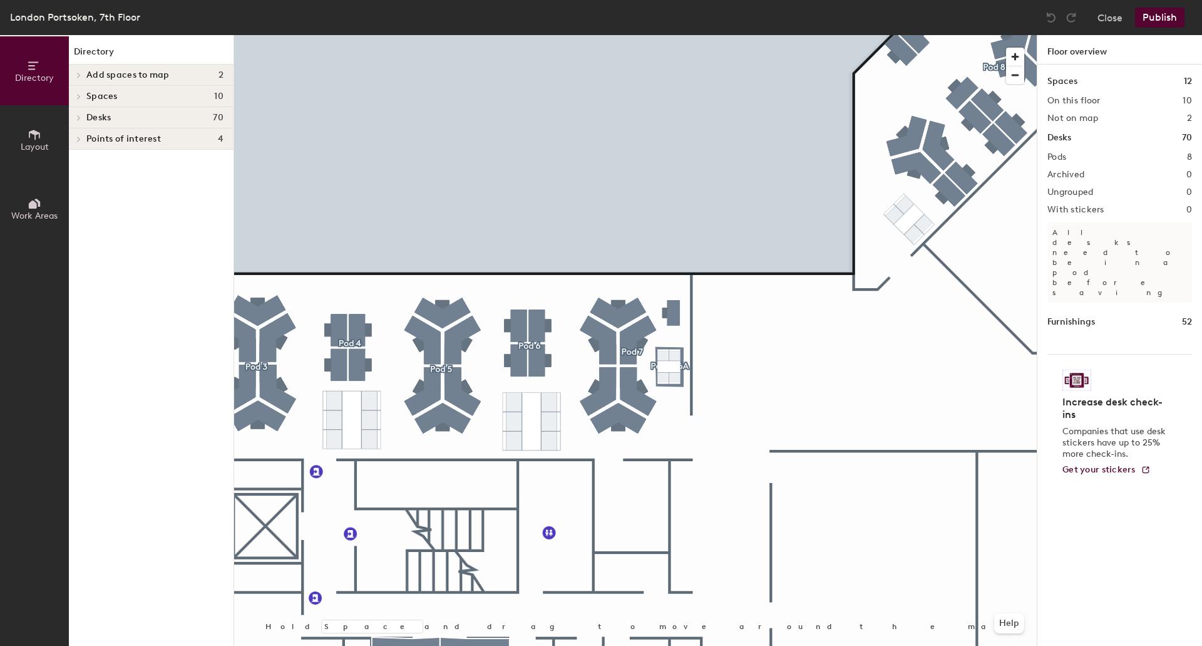
click at [74, 73] on span at bounding box center [78, 75] width 11 height 6
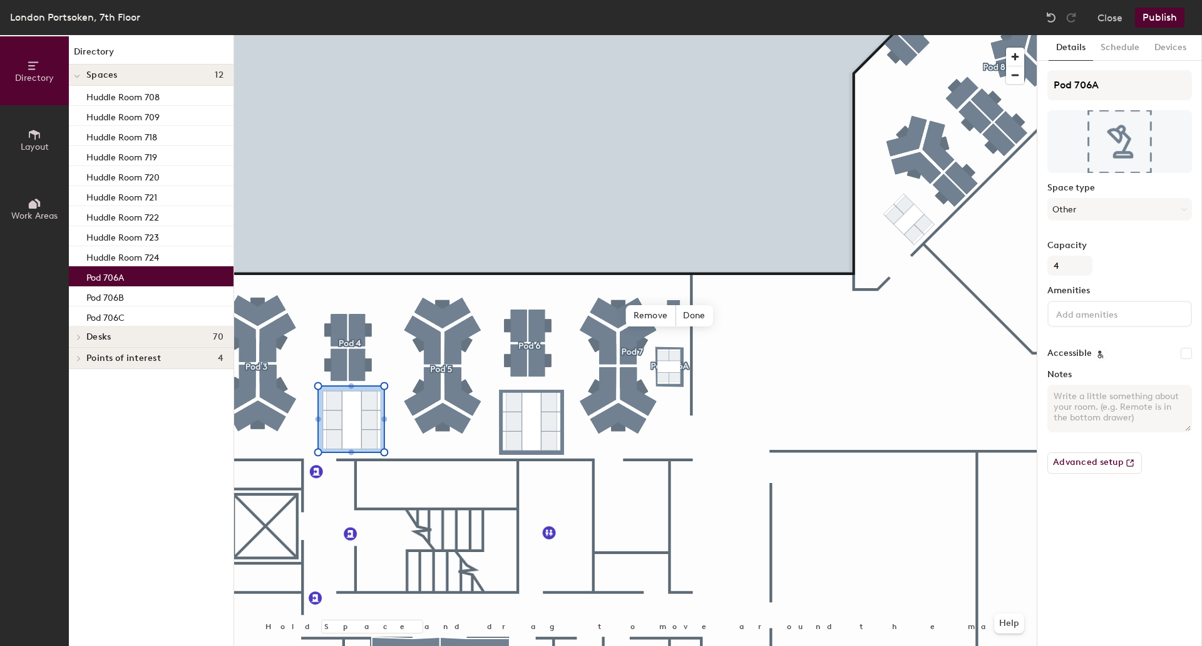
click at [175, 281] on div "Pod 706A" at bounding box center [151, 276] width 165 height 20
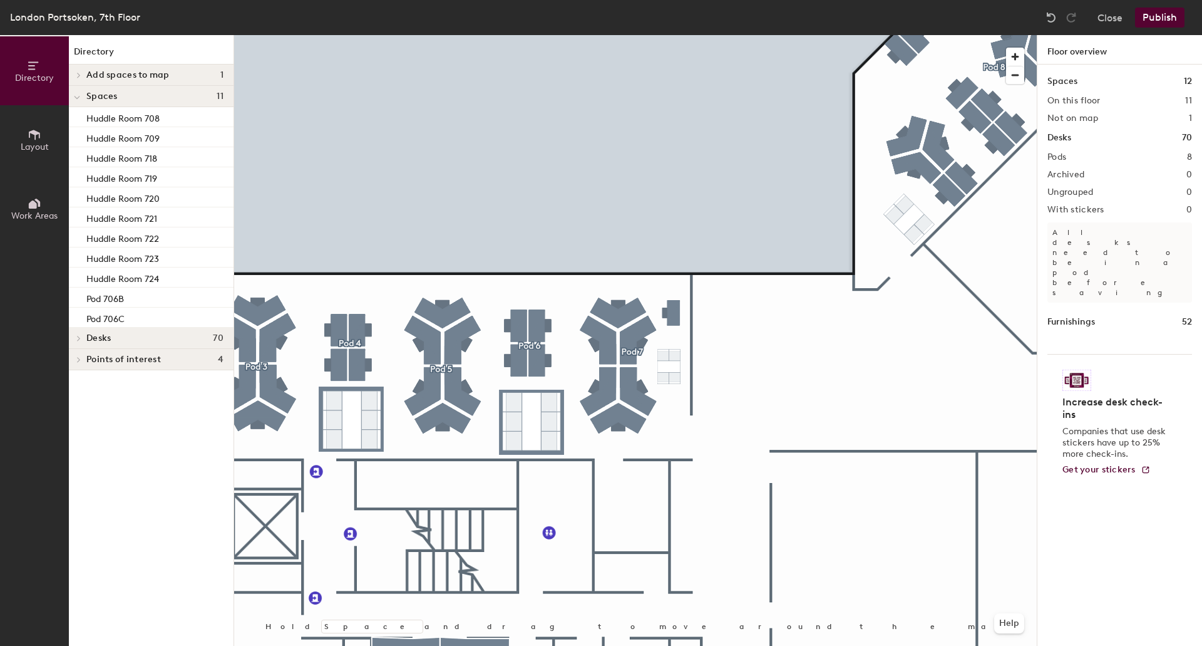
click at [81, 73] on span at bounding box center [78, 75] width 11 height 6
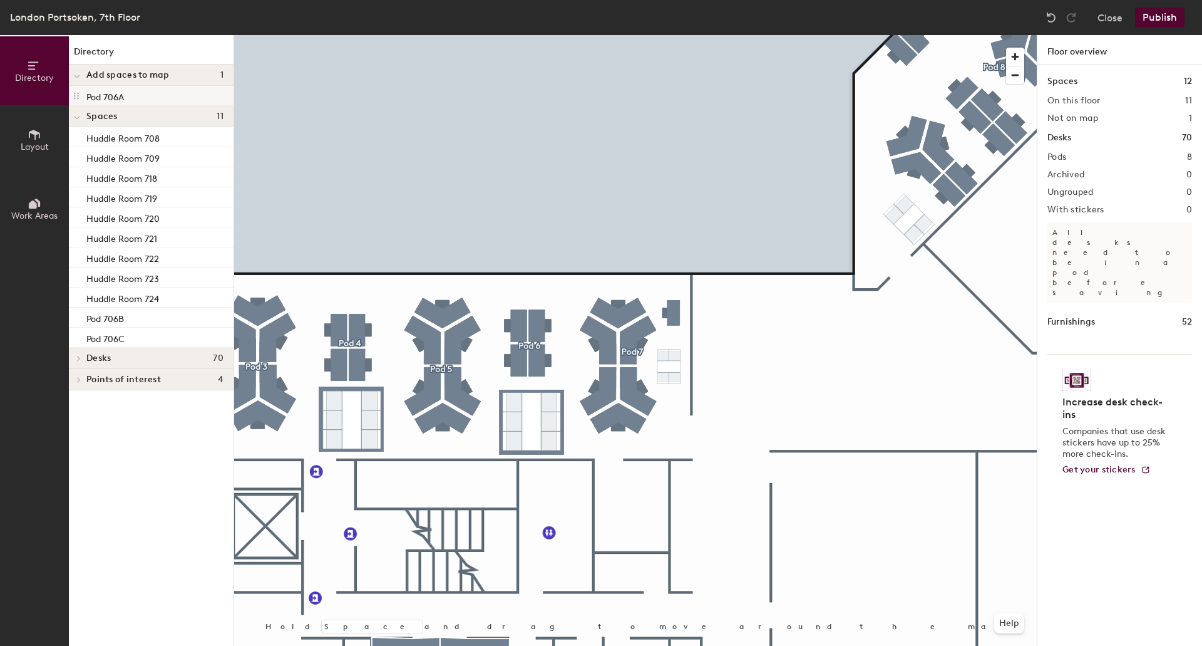
click at [102, 93] on p "Pod 706A" at bounding box center [105, 95] width 38 height 14
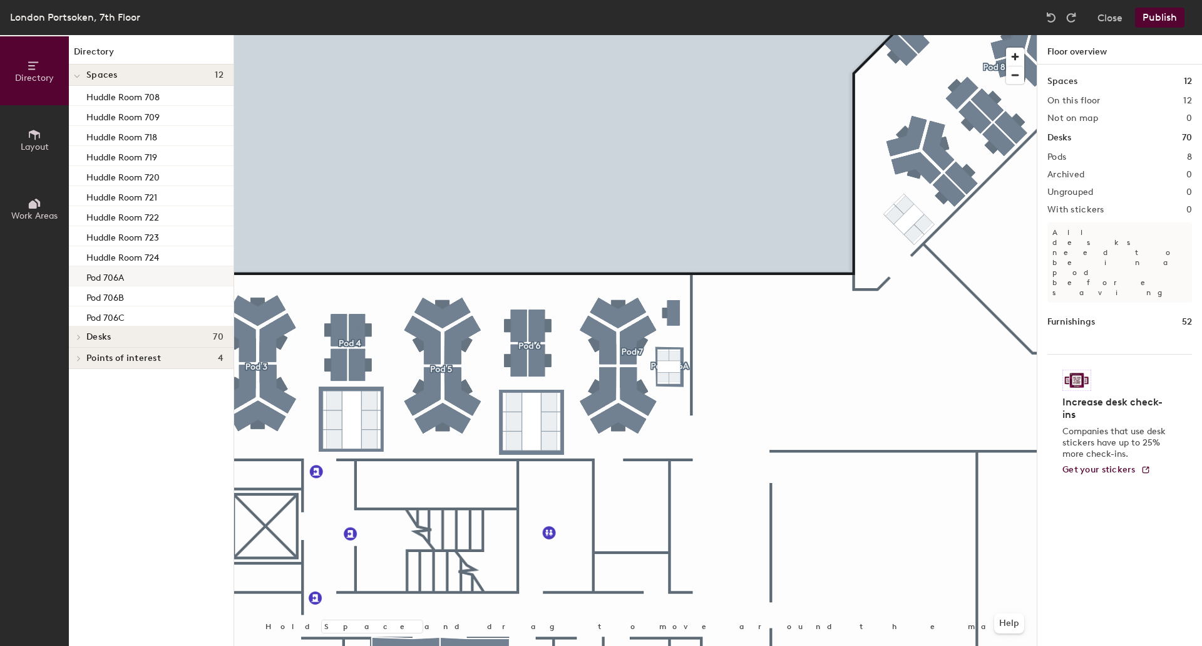
click at [135, 277] on div "Pod 706A" at bounding box center [151, 276] width 165 height 20
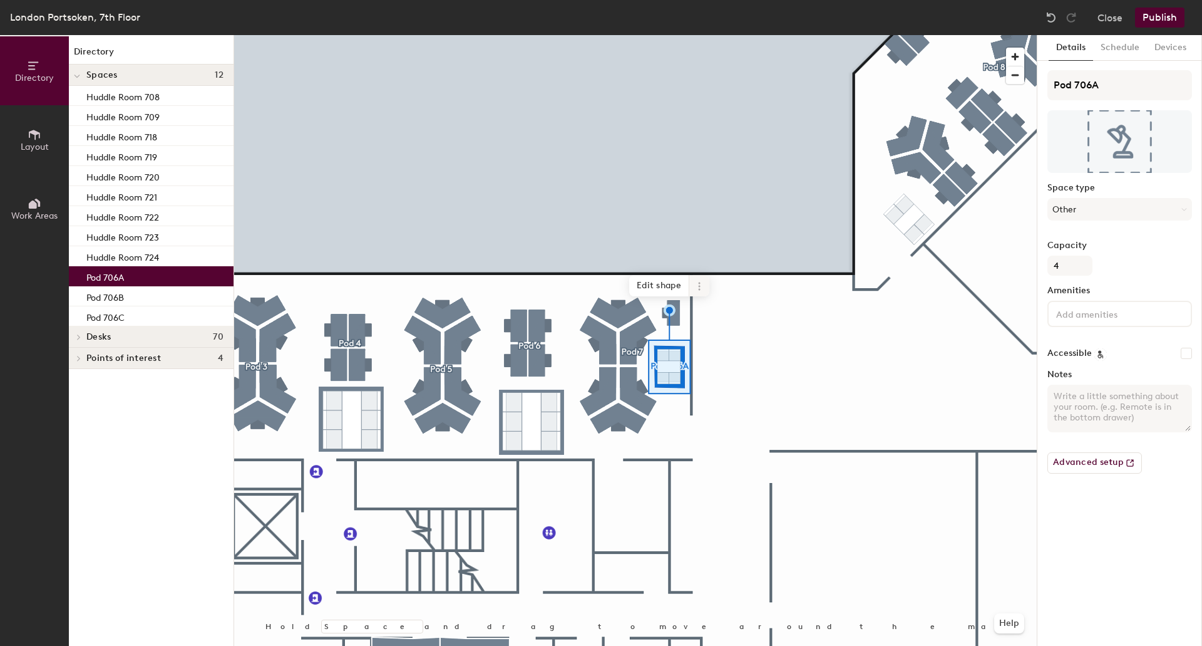
click at [696, 285] on icon at bounding box center [699, 286] width 10 height 10
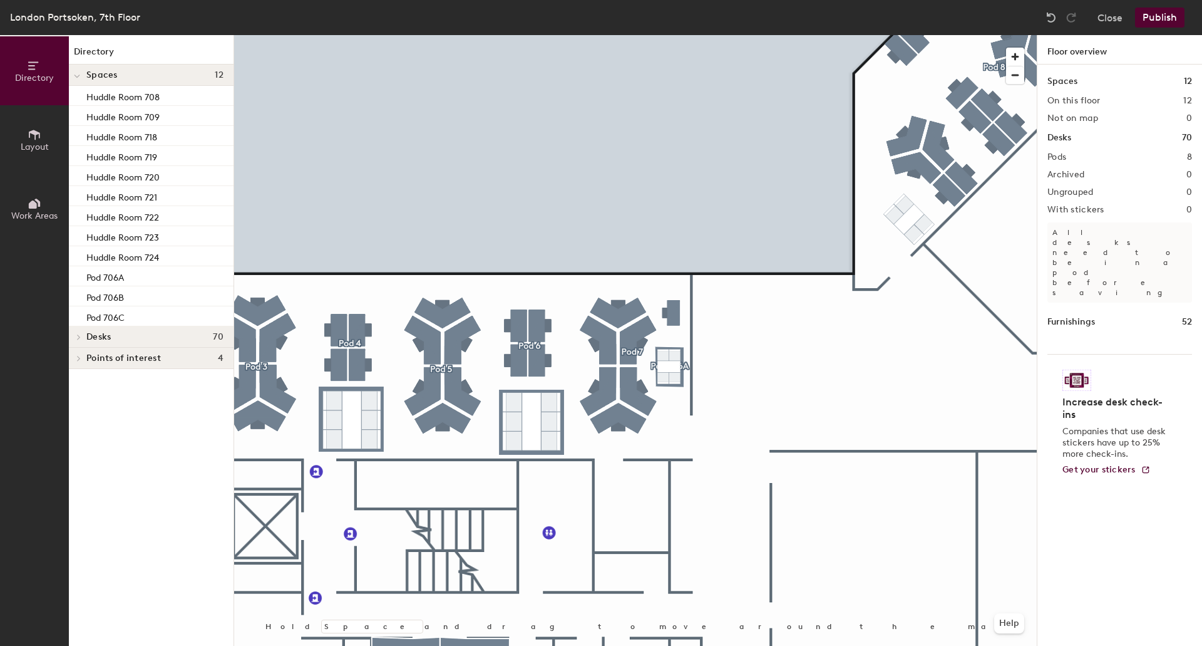
click at [1159, 15] on button "Publish" at bounding box center [1159, 18] width 49 height 20
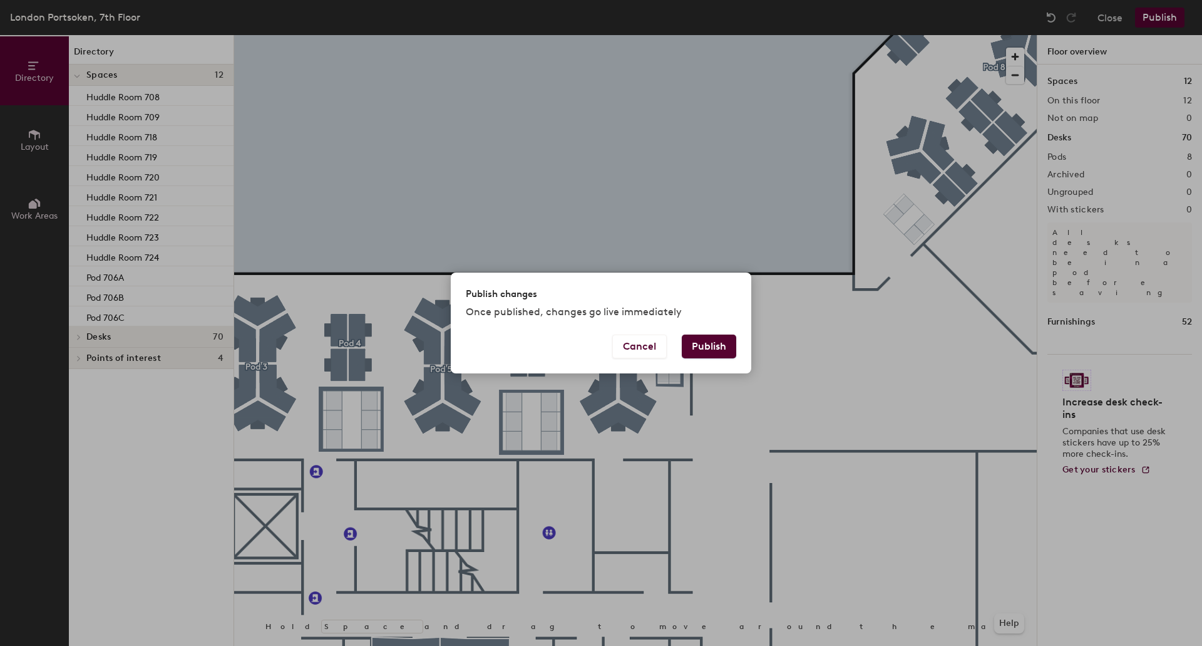
click at [682, 334] on button "Publish" at bounding box center [709, 346] width 54 height 24
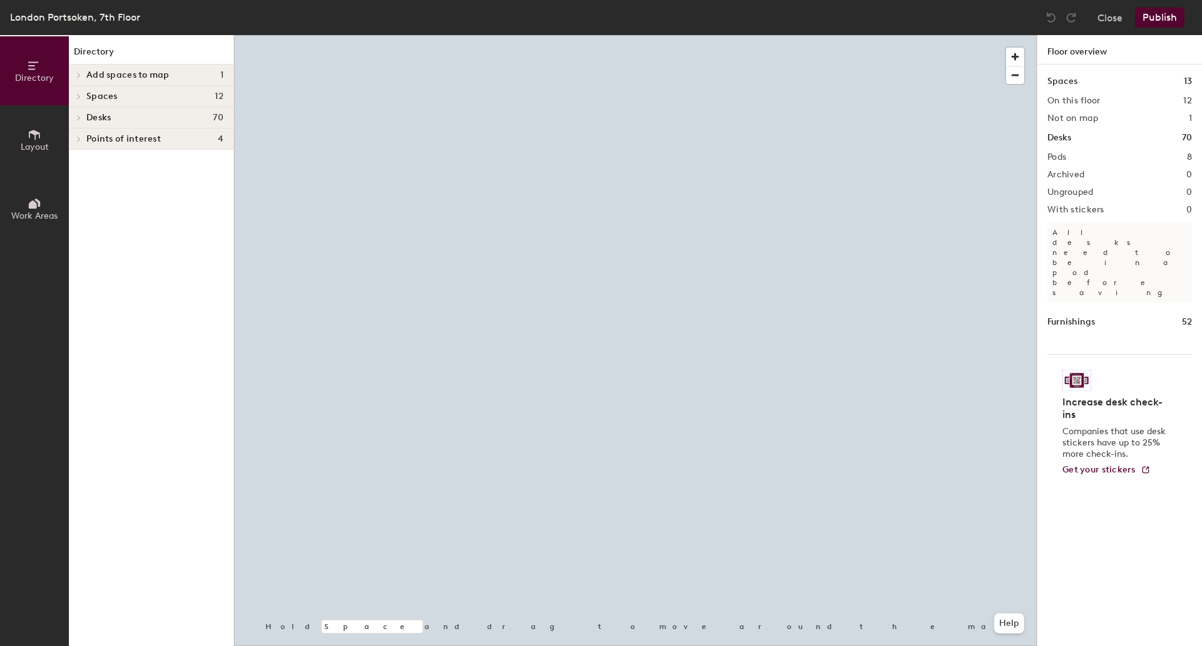
click at [76, 79] on div at bounding box center [77, 74] width 16 height 21
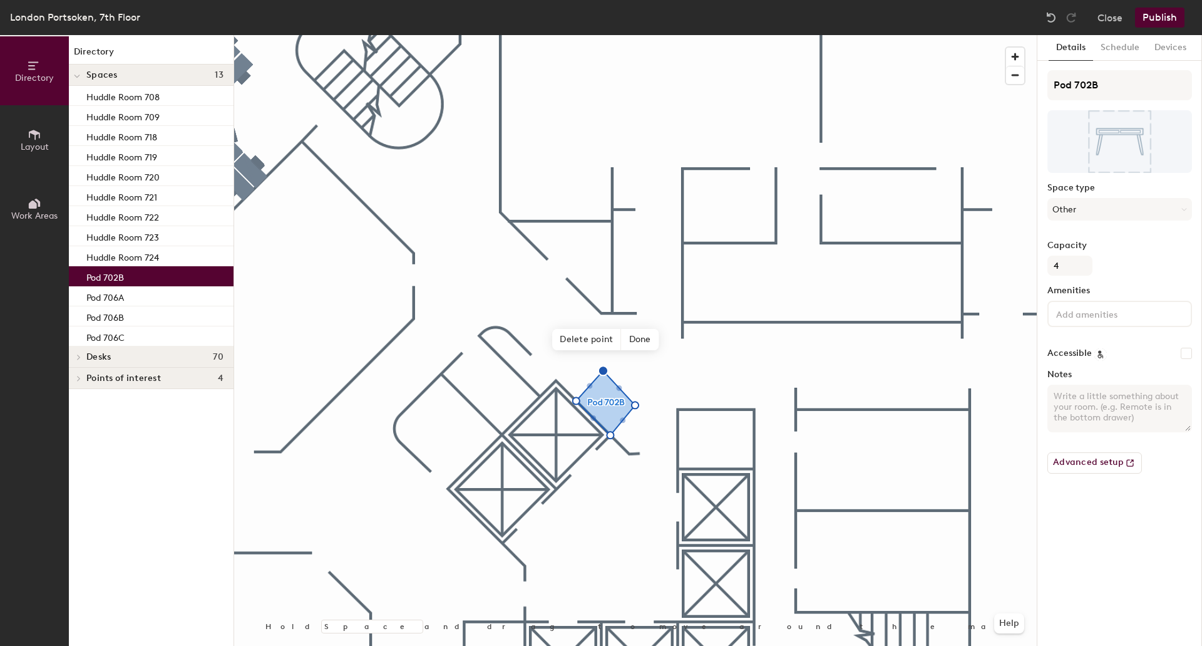
click at [1160, 18] on button "Publish" at bounding box center [1159, 18] width 49 height 20
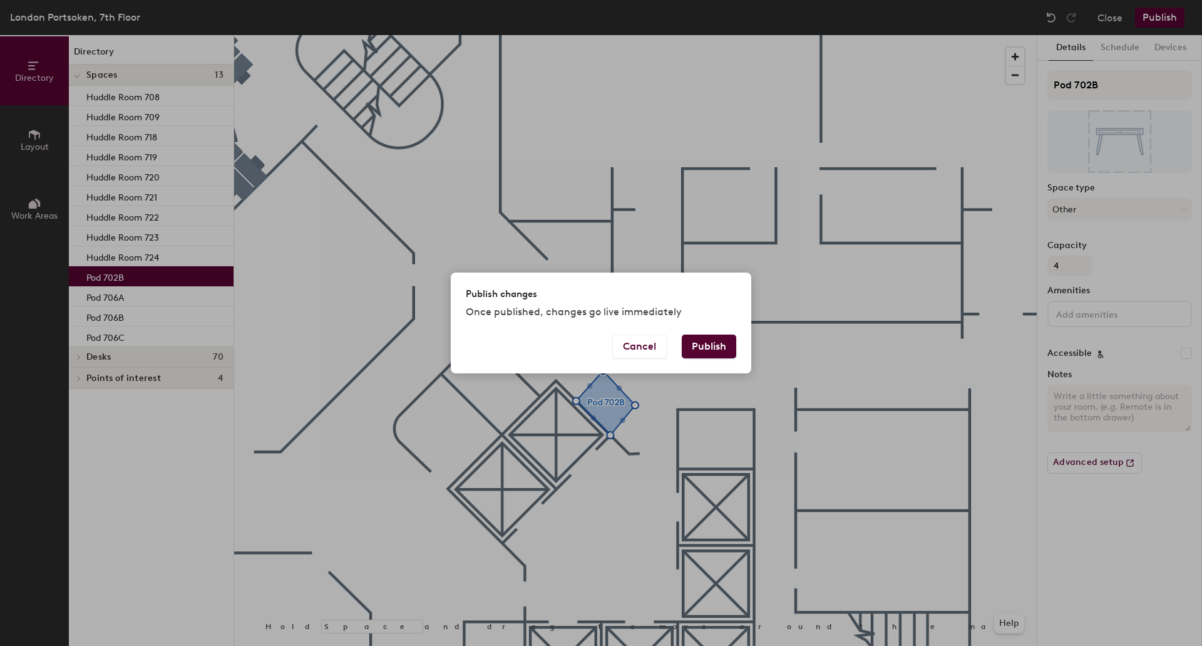
click at [704, 342] on button "Publish" at bounding box center [709, 346] width 54 height 24
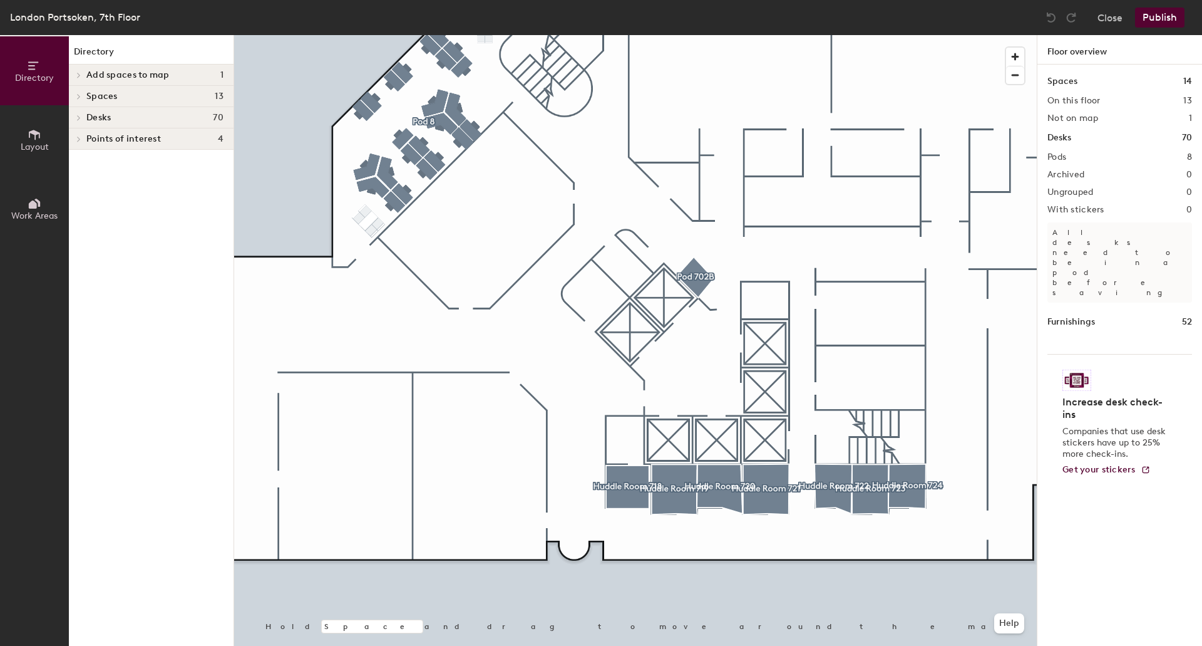
click at [80, 73] on icon at bounding box center [78, 75] width 5 height 6
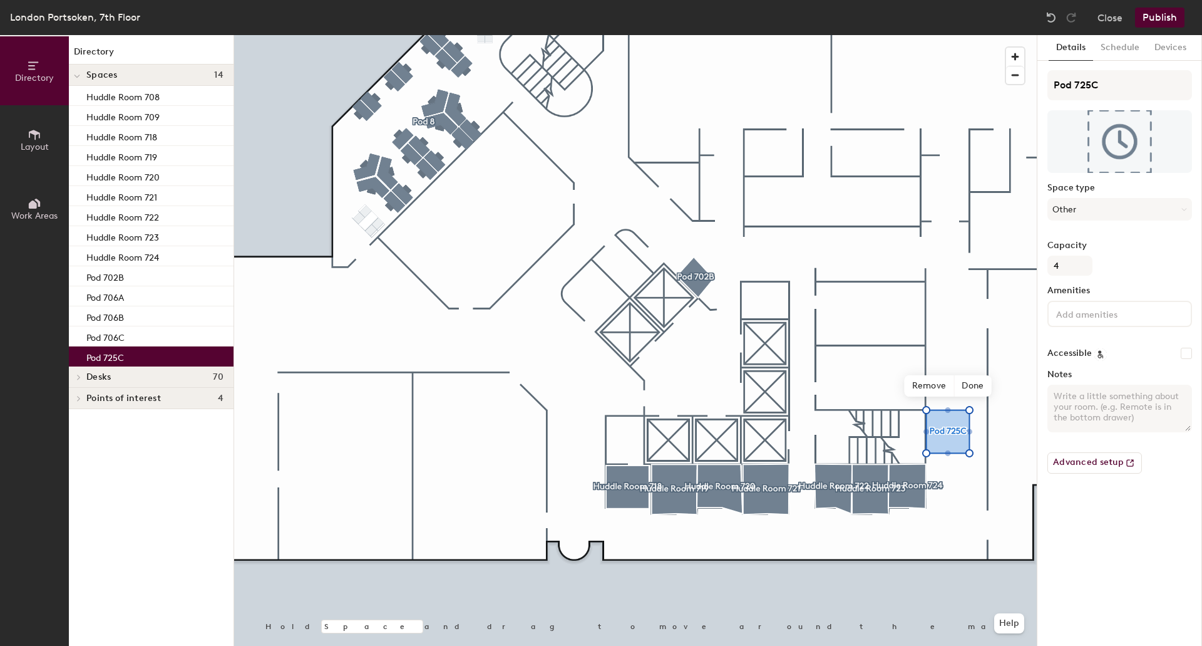
click at [1154, 13] on button "Publish" at bounding box center [1159, 18] width 49 height 20
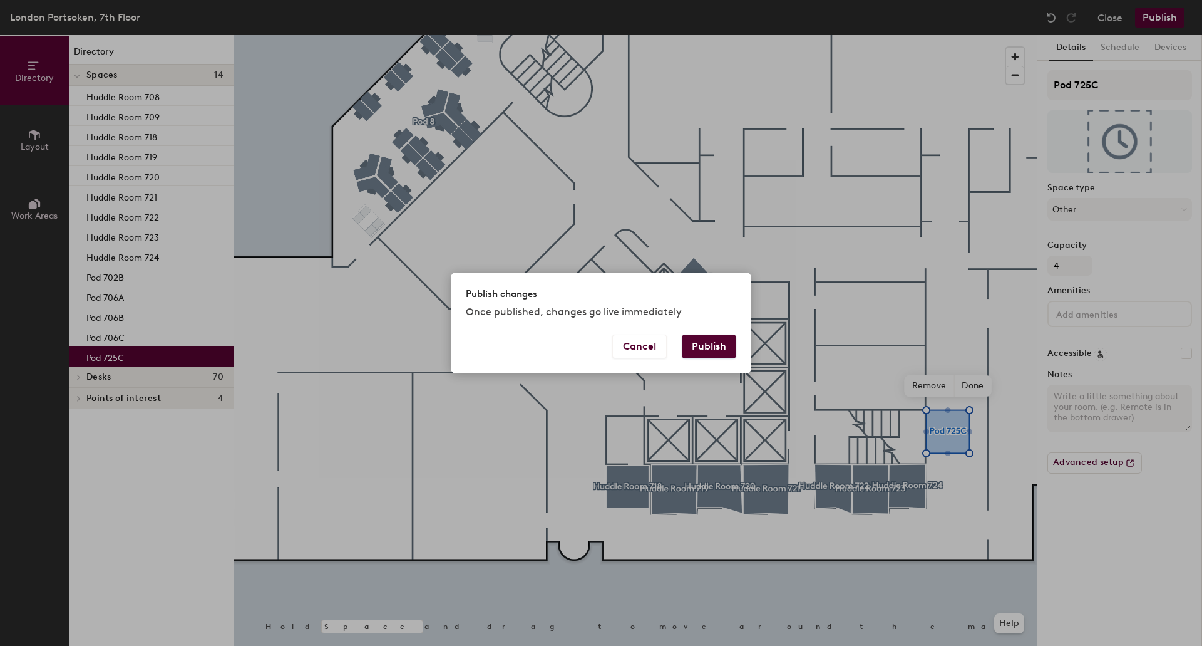
click at [709, 343] on button "Publish" at bounding box center [709, 346] width 54 height 24
